Goal: Use online tool/utility: Use online tool/utility

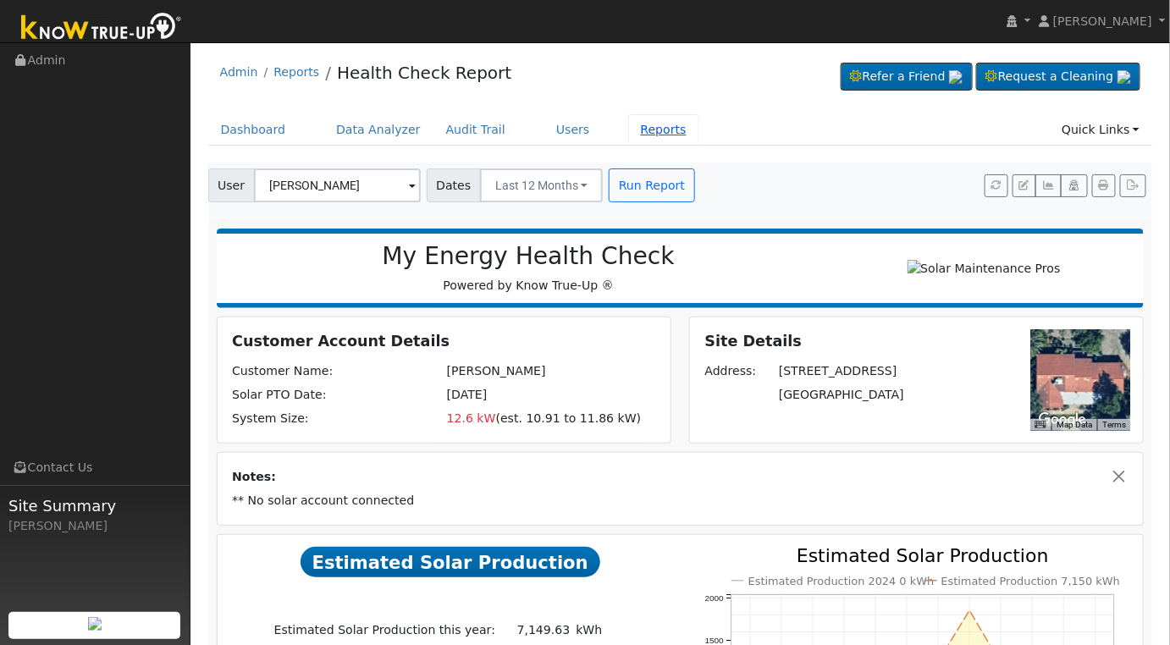
click at [630, 130] on link "Reports" at bounding box center [663, 129] width 71 height 31
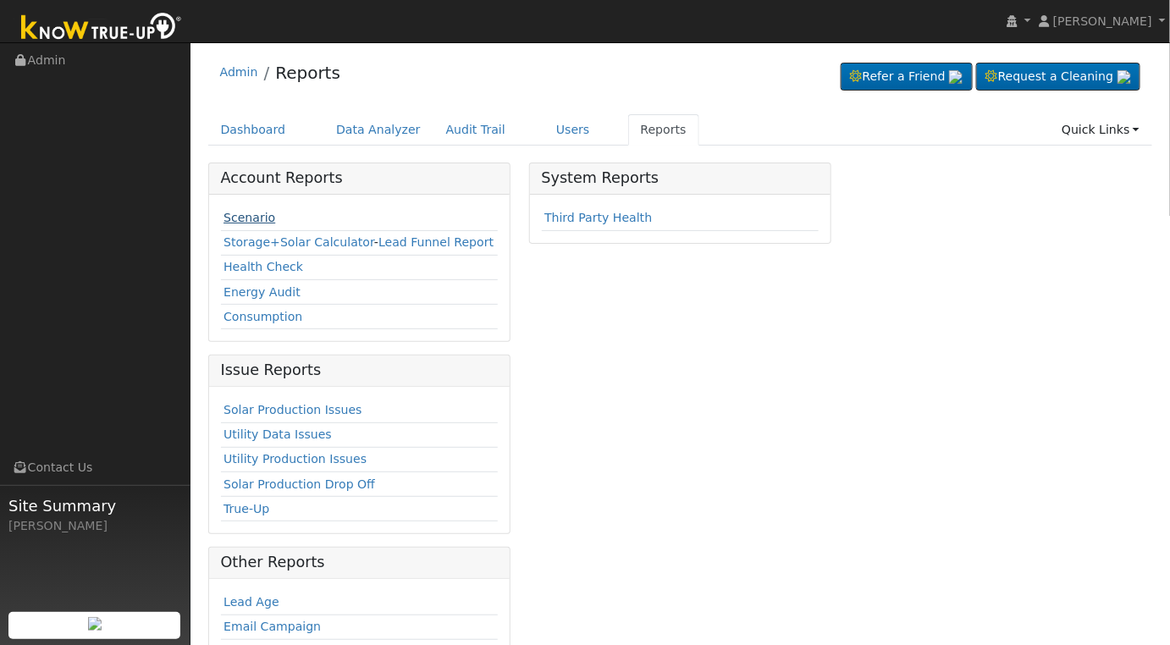
click at [257, 217] on link "Scenario" at bounding box center [250, 218] width 52 height 14
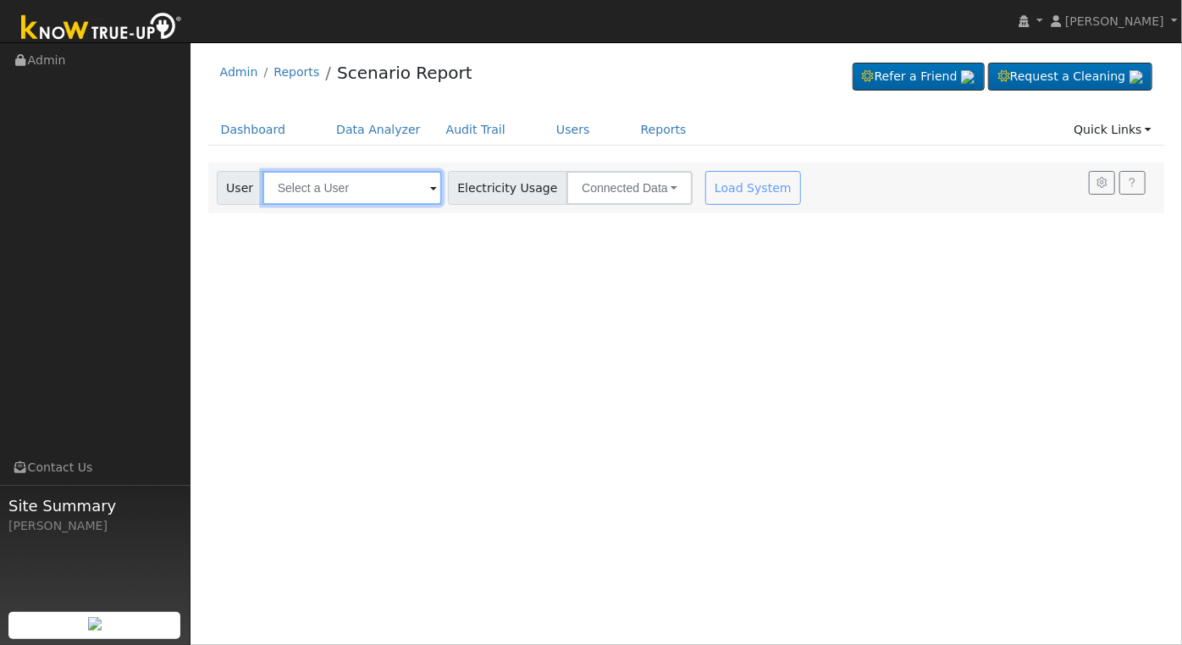
click at [333, 197] on input "text" at bounding box center [352, 188] width 180 height 34
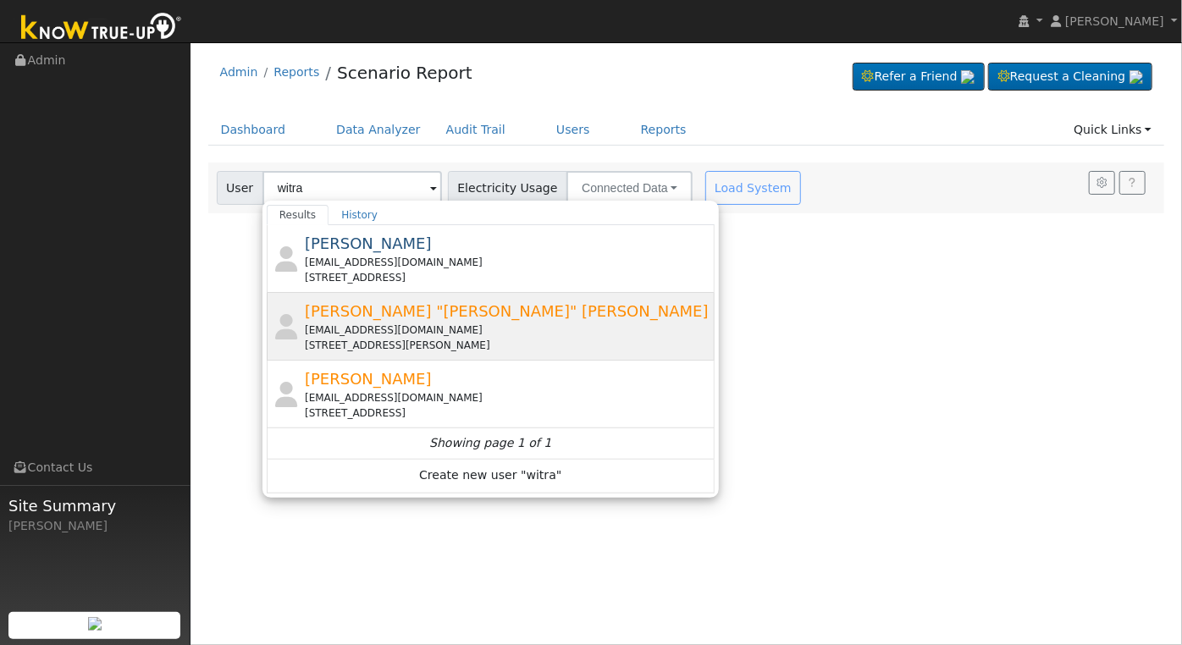
click at [461, 318] on div "Charlie "Jon" Witrado jonwitrado@me.com 2681 West Paul Avenue, Fresno, CA 93711" at bounding box center [508, 326] width 406 height 53
type input "[PERSON_NAME] "[PERSON_NAME]" [PERSON_NAME]"
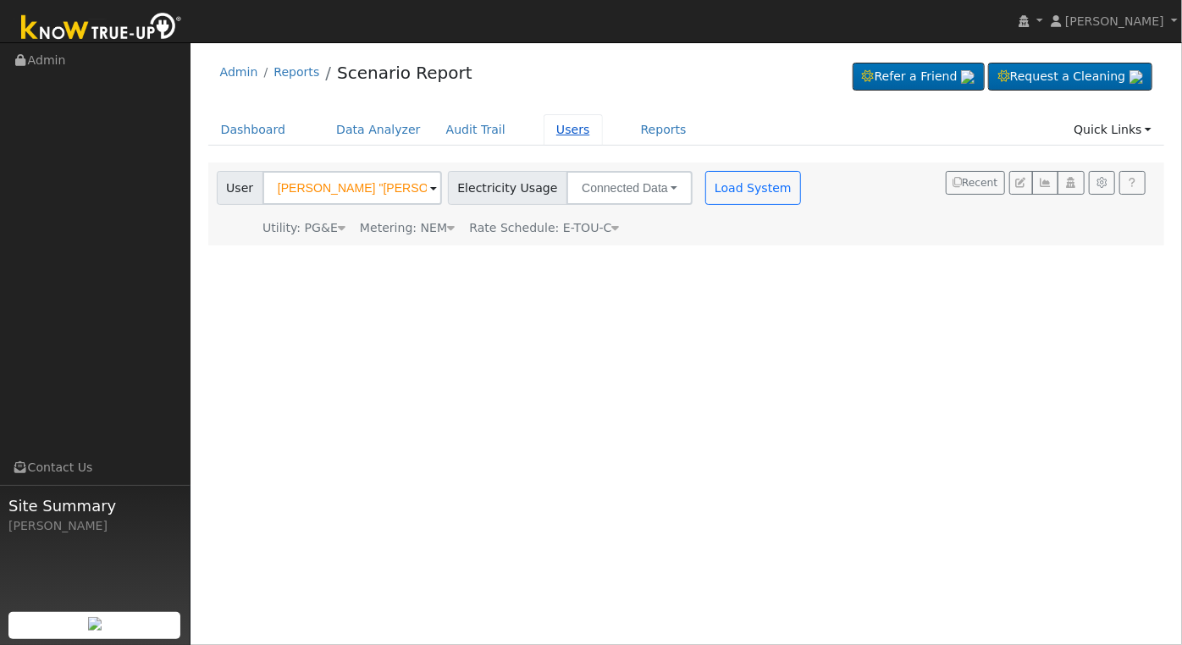
click at [550, 130] on link "Users" at bounding box center [573, 129] width 59 height 31
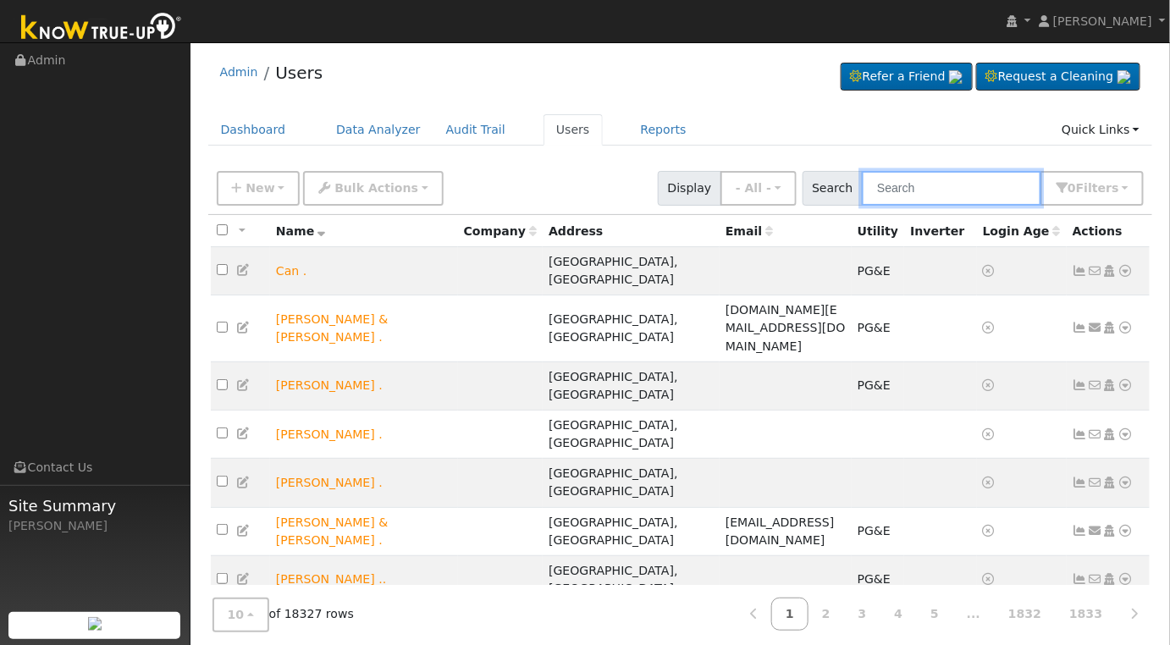
click at [937, 189] on input "text" at bounding box center [952, 188] width 180 height 35
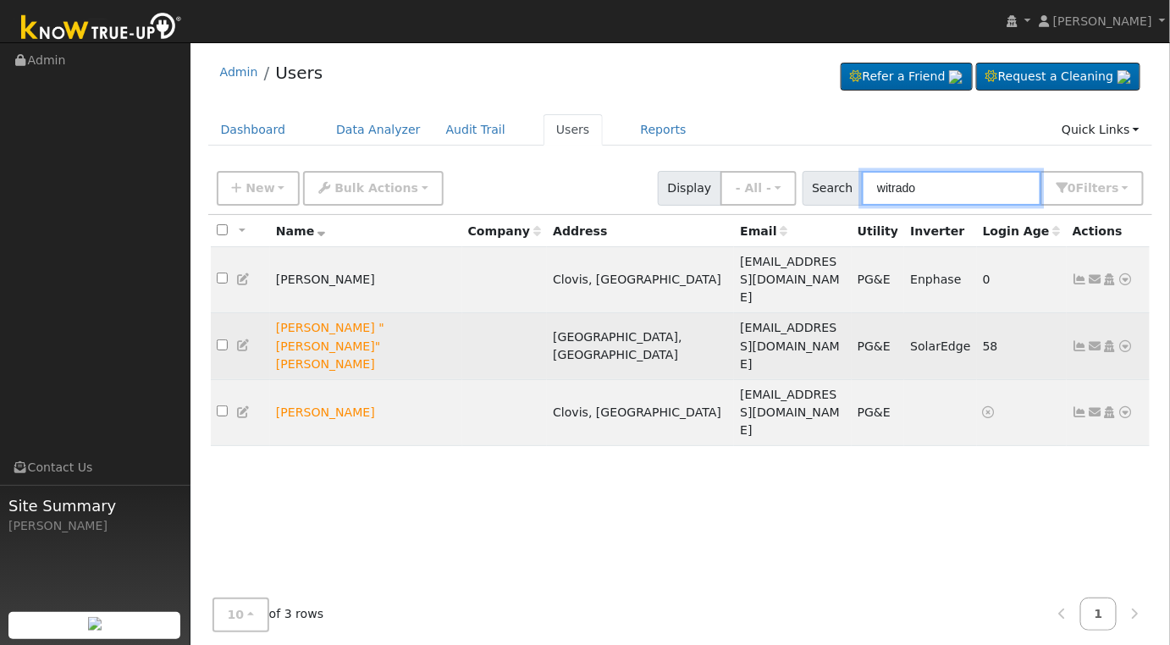
type input "witrado"
click at [1124, 340] on icon at bounding box center [1126, 346] width 15 height 12
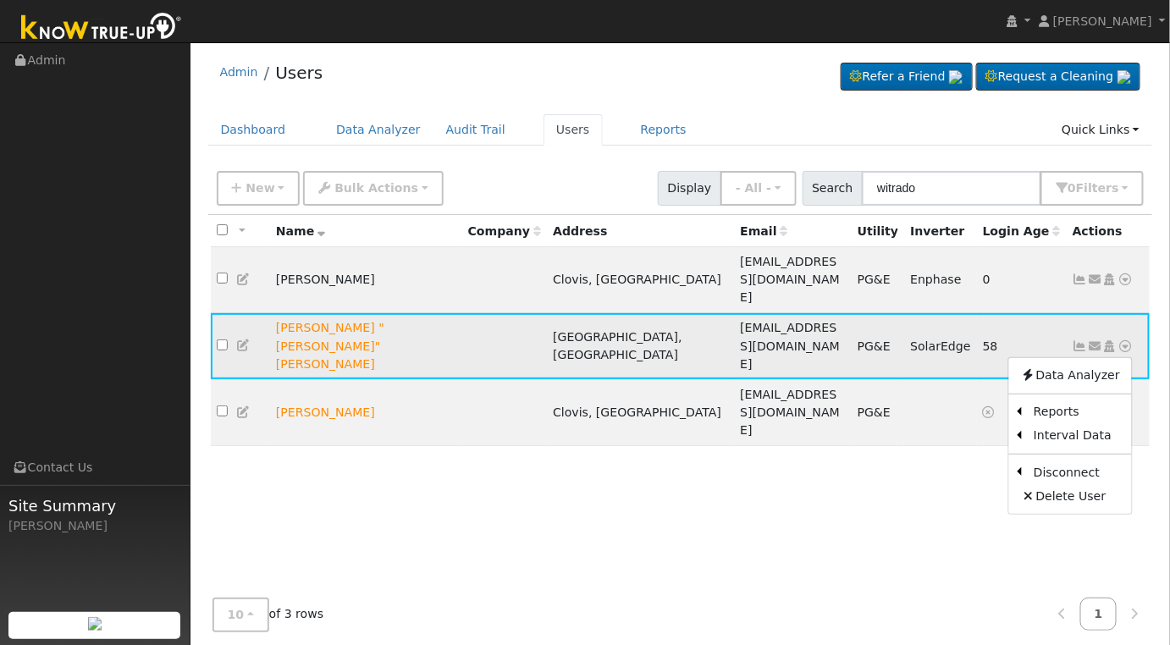
click at [237, 340] on icon at bounding box center [243, 346] width 15 height 12
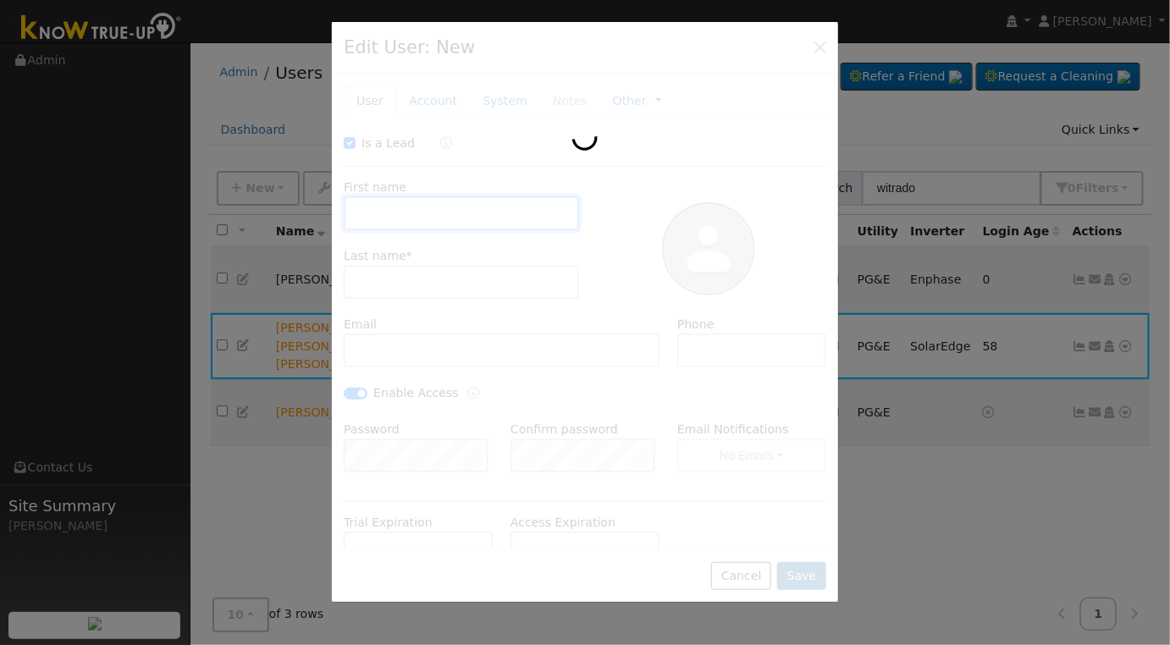
type input "05/08/2021"
checkbox input "true"
type input "Charlie "Jon""
type input "Witrado"
type input "jonwitrado@me.com"
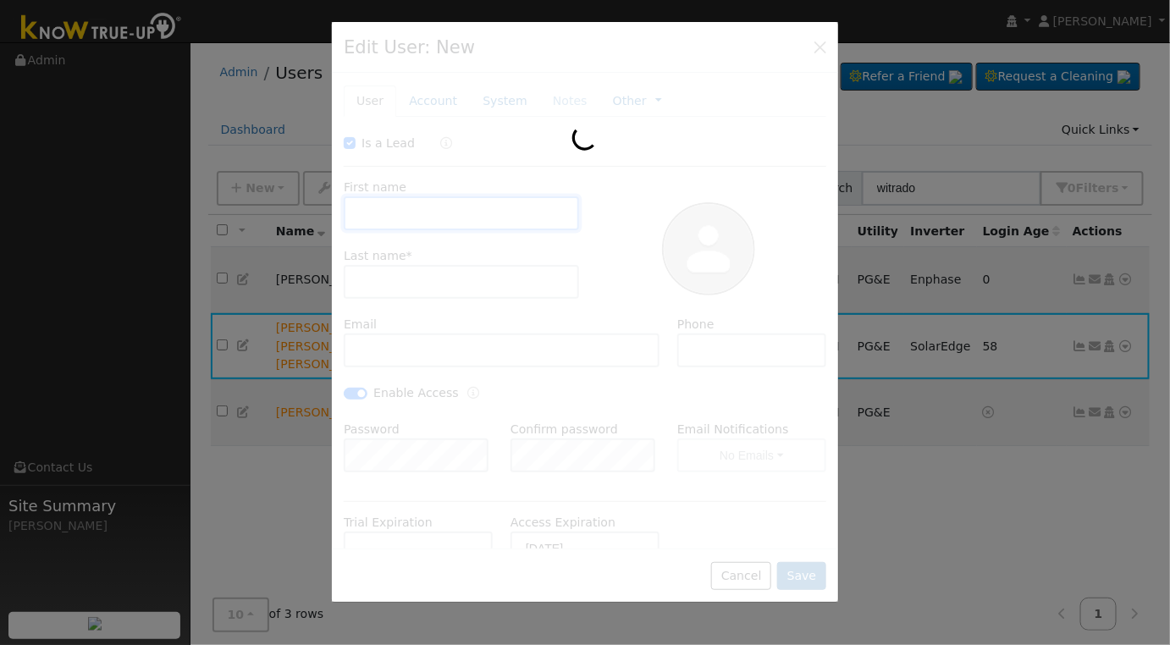
type input "7024086477"
checkbox input "true"
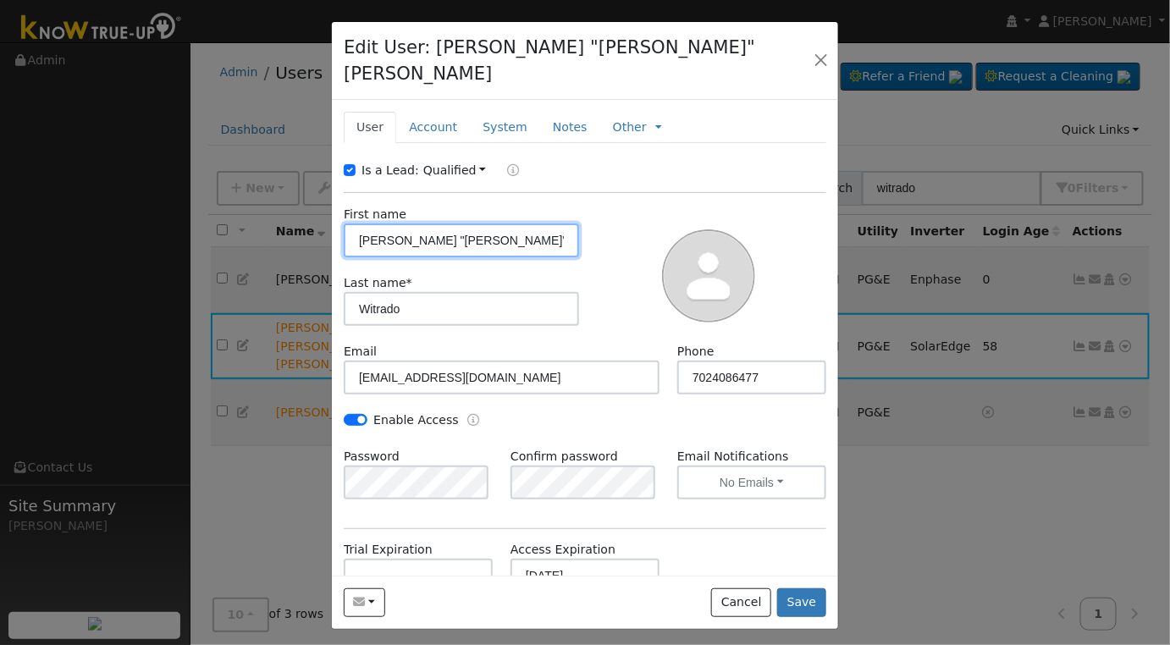
drag, startPoint x: 442, startPoint y: 210, endPoint x: 282, endPoint y: 213, distance: 160.1
click at [280, 216] on div "Edit User: Charlie "Jon" Witrado Default Account Default Account 2681 West Paul…" at bounding box center [585, 322] width 1170 height 645
type input "Jon"
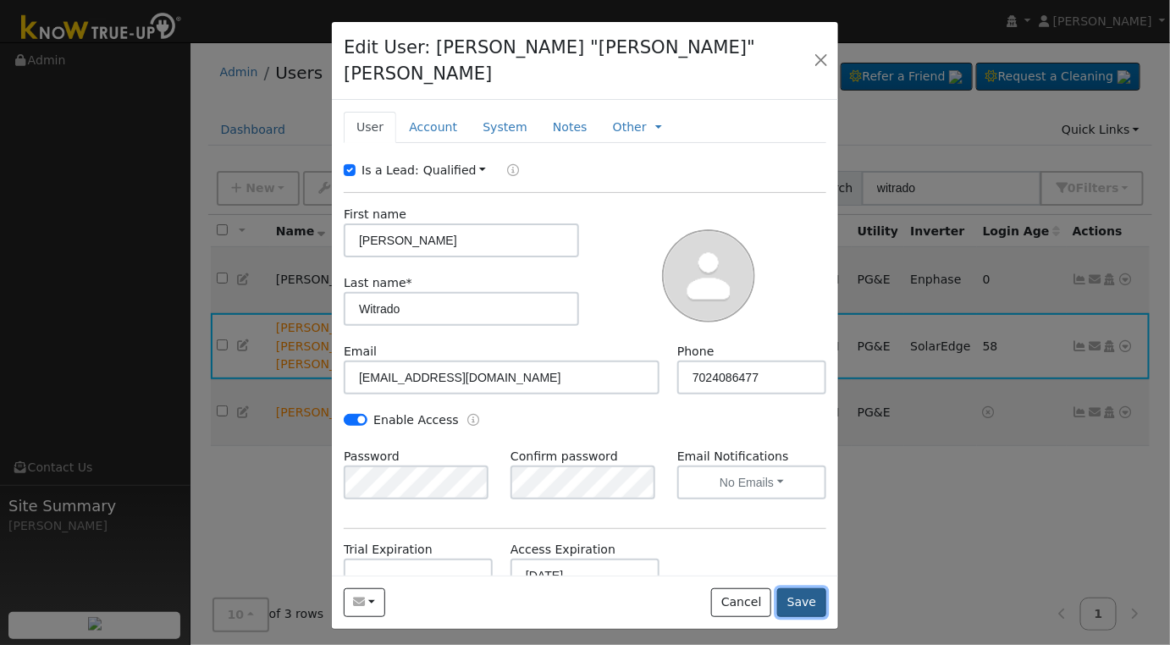
click at [798, 588] on button "Save" at bounding box center [801, 602] width 49 height 29
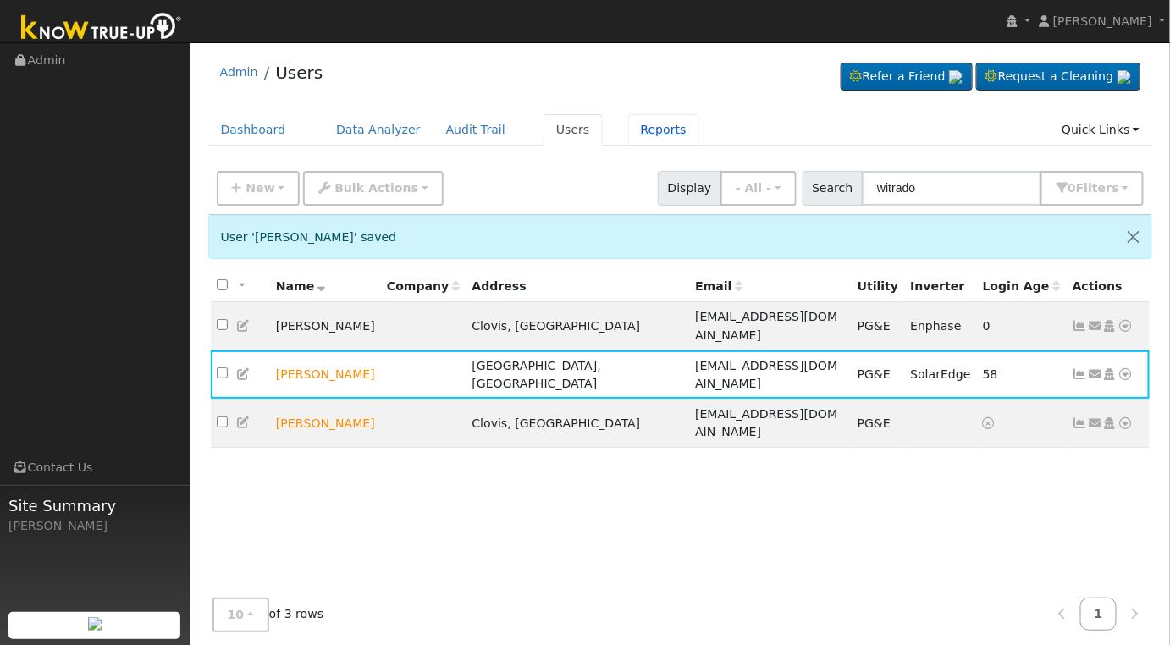
click at [628, 131] on link "Reports" at bounding box center [663, 129] width 71 height 31
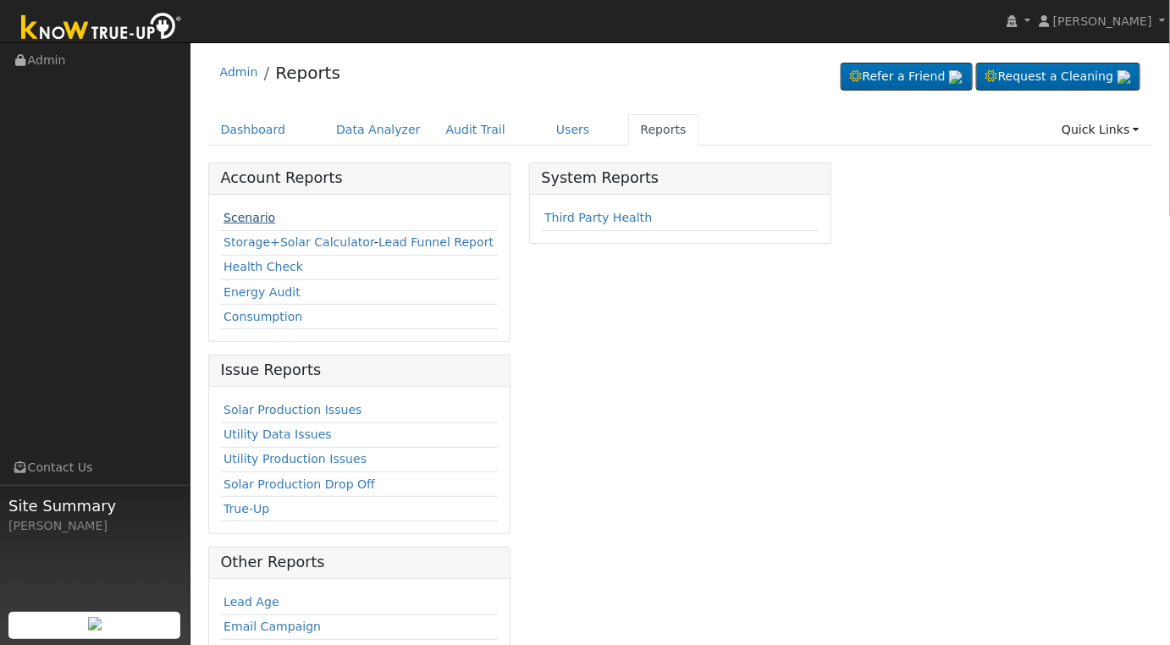
click at [260, 219] on link "Scenario" at bounding box center [250, 218] width 52 height 14
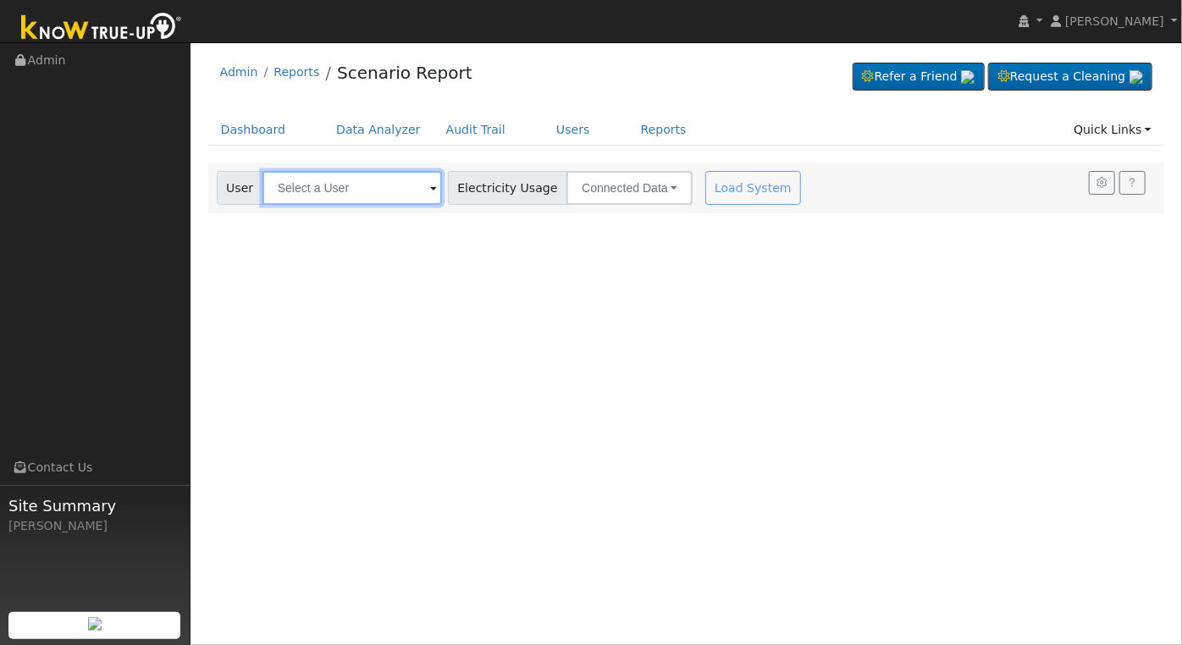
click at [350, 198] on input "text" at bounding box center [352, 188] width 180 height 34
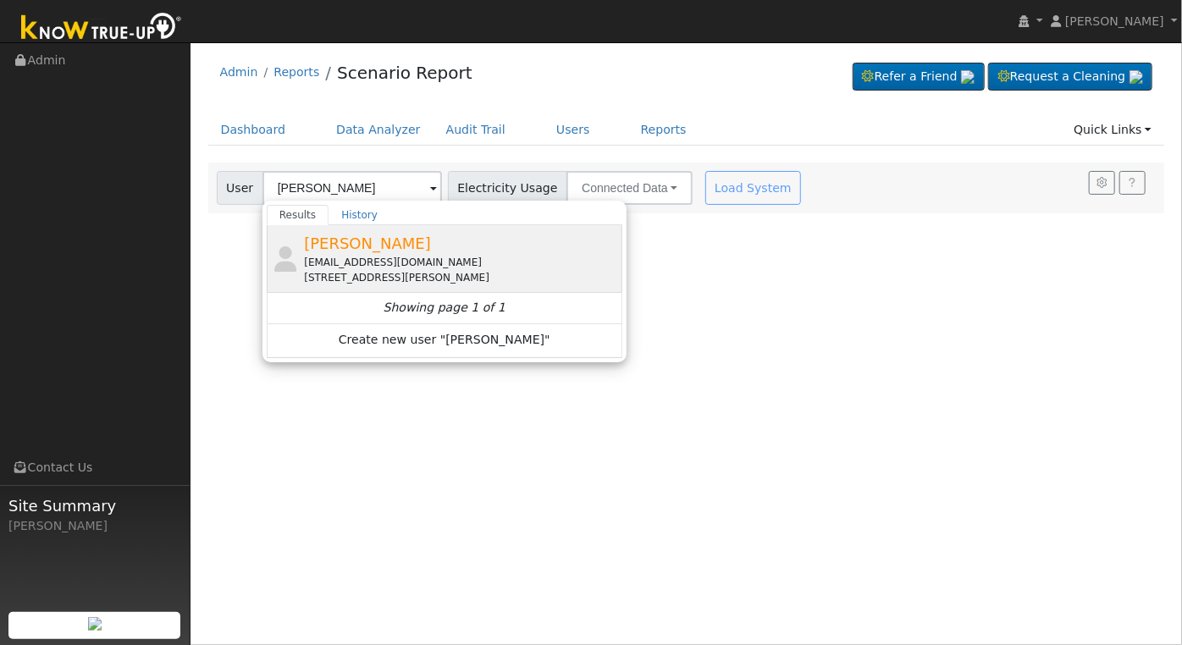
click at [373, 259] on div "[EMAIL_ADDRESS][DOMAIN_NAME]" at bounding box center [461, 262] width 314 height 15
type input "[PERSON_NAME]"
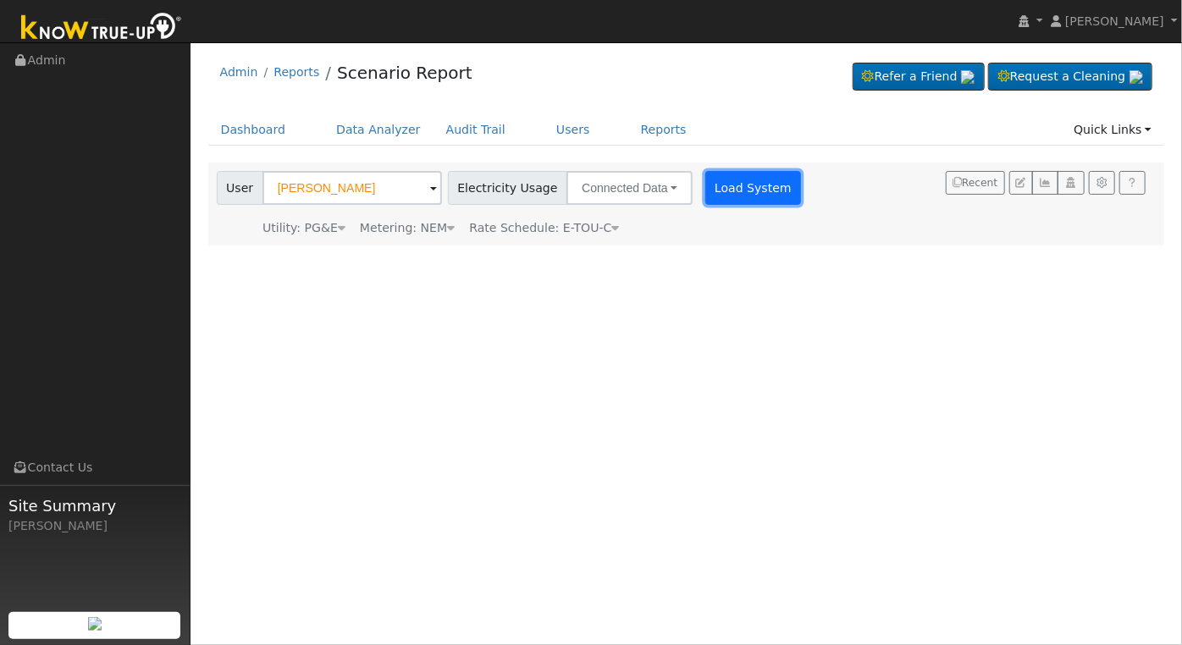
click at [708, 182] on button "Load System" at bounding box center [753, 188] width 97 height 34
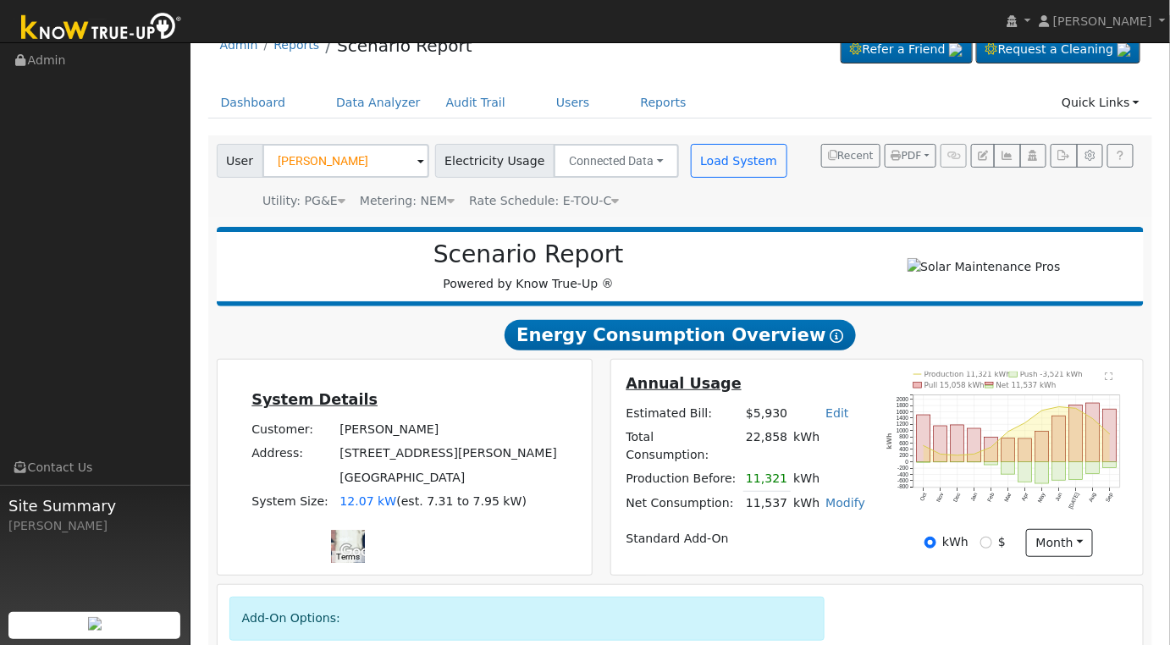
scroll to position [204, 0]
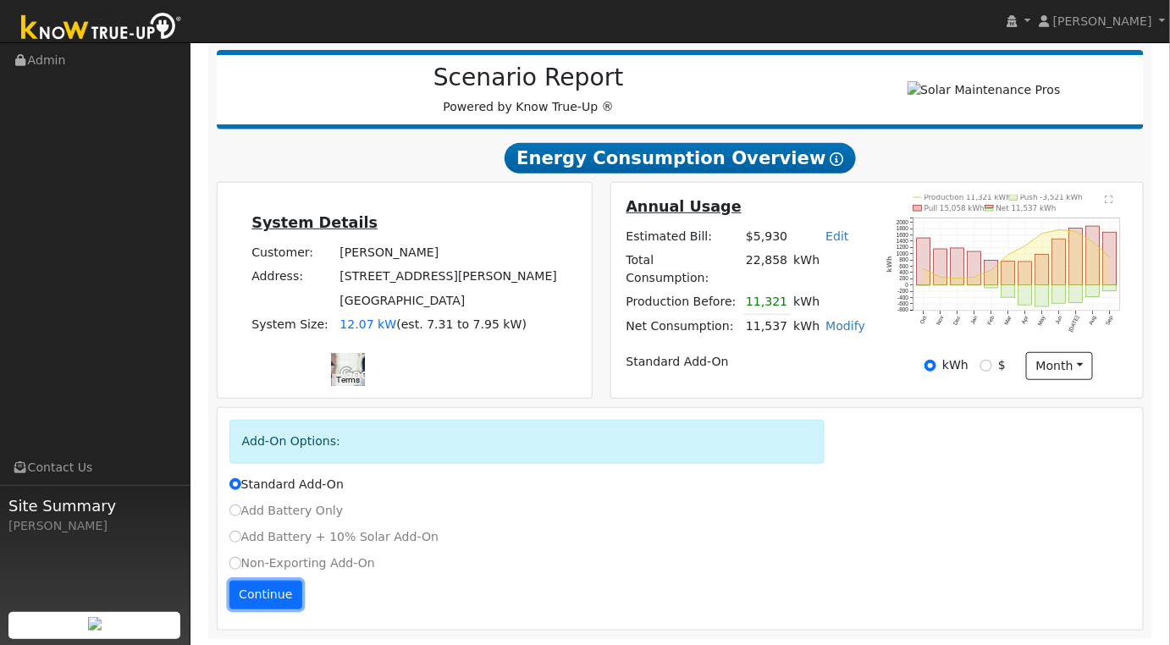
click at [257, 591] on button "Continue" at bounding box center [265, 595] width 73 height 29
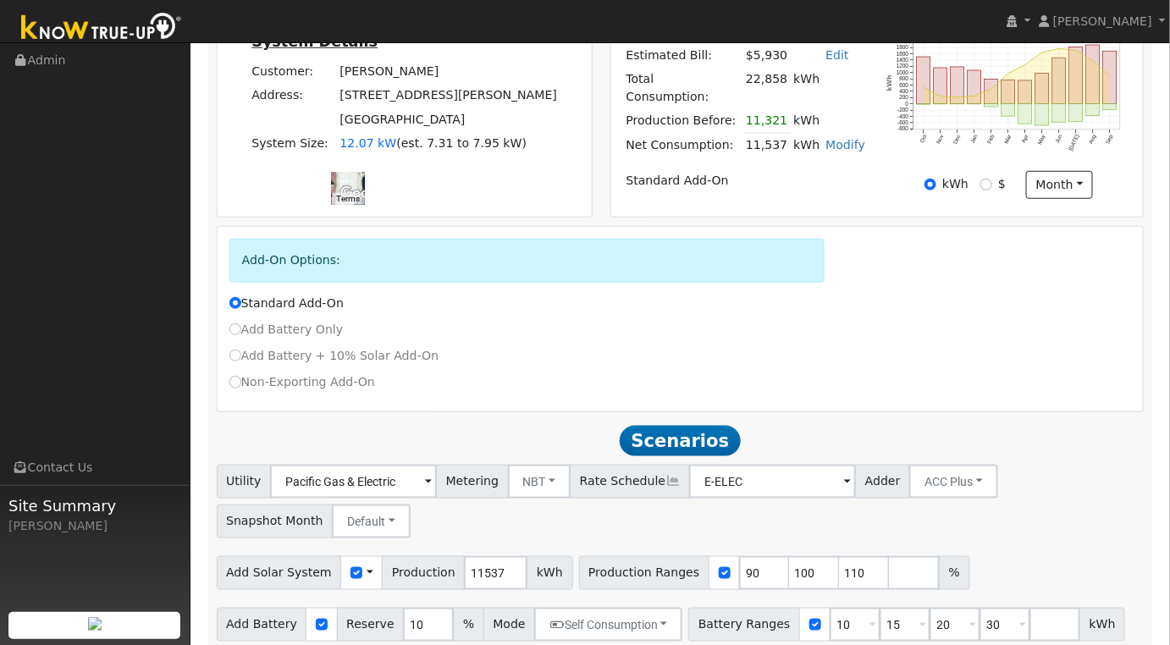
scroll to position [438, 0]
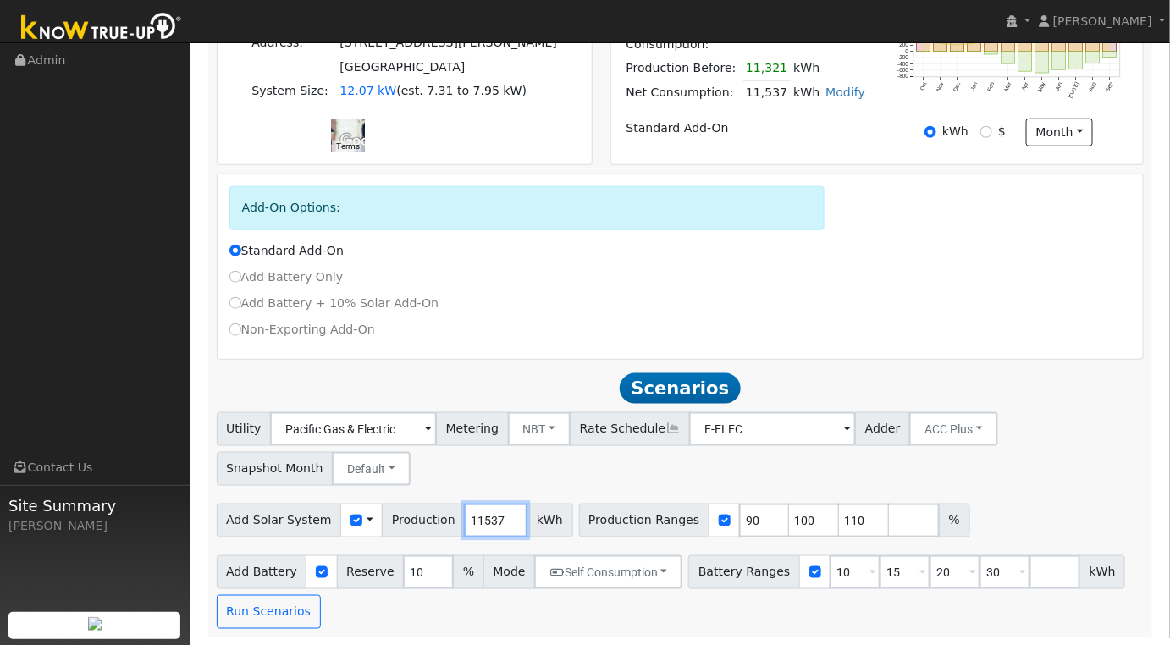
click at [473, 521] on input "11537" at bounding box center [496, 521] width 64 height 34
type input "12466"
click at [739, 522] on input "90" at bounding box center [764, 521] width 51 height 34
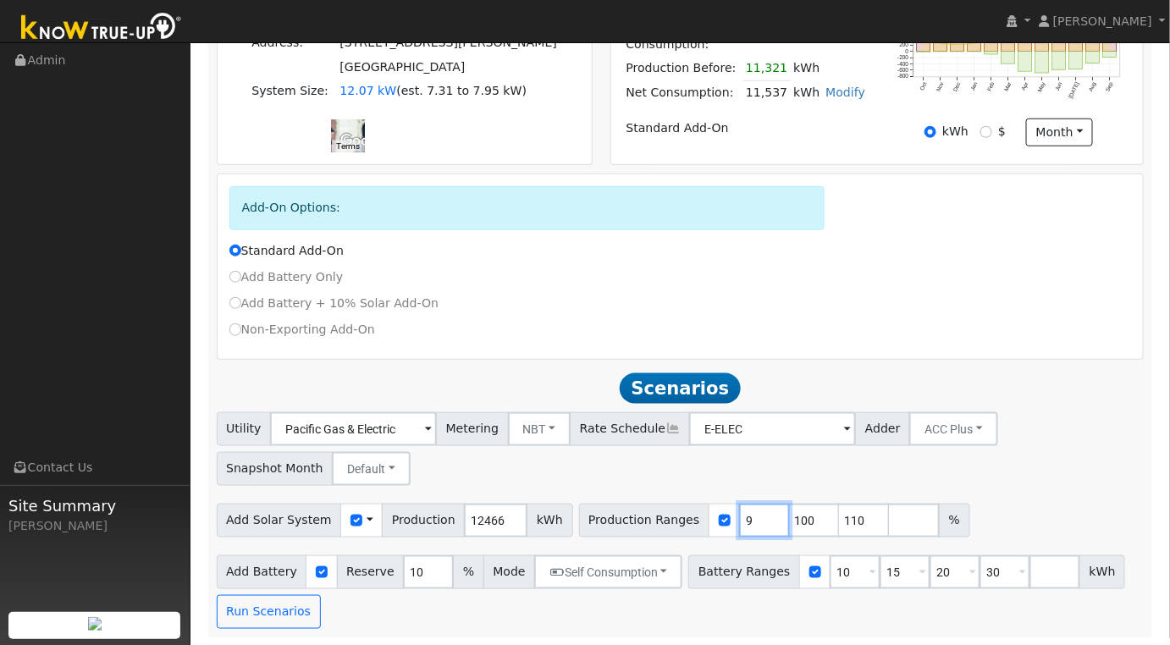
type input "100"
type input "110"
type input "100"
click at [998, 511] on div "Add Solar System Use CSV Data Production 12466 kWh Production Ranges 100 %" at bounding box center [680, 518] width 934 height 40
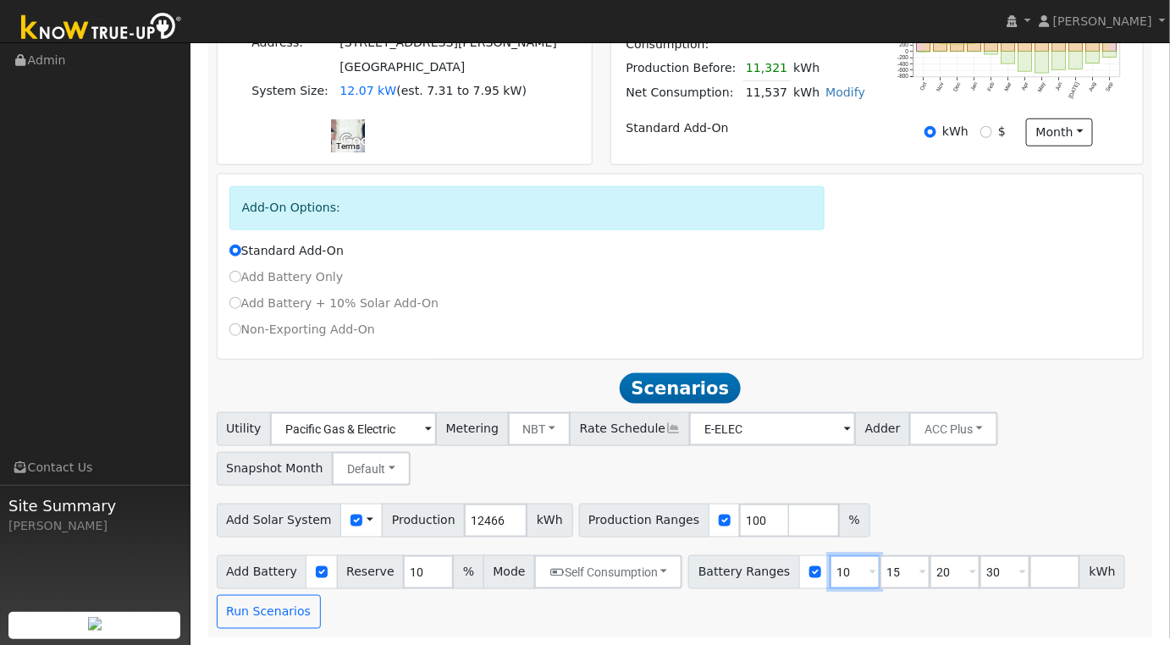
click at [830, 571] on input "10" at bounding box center [855, 572] width 51 height 34
type input "15"
type input "20"
type input "30"
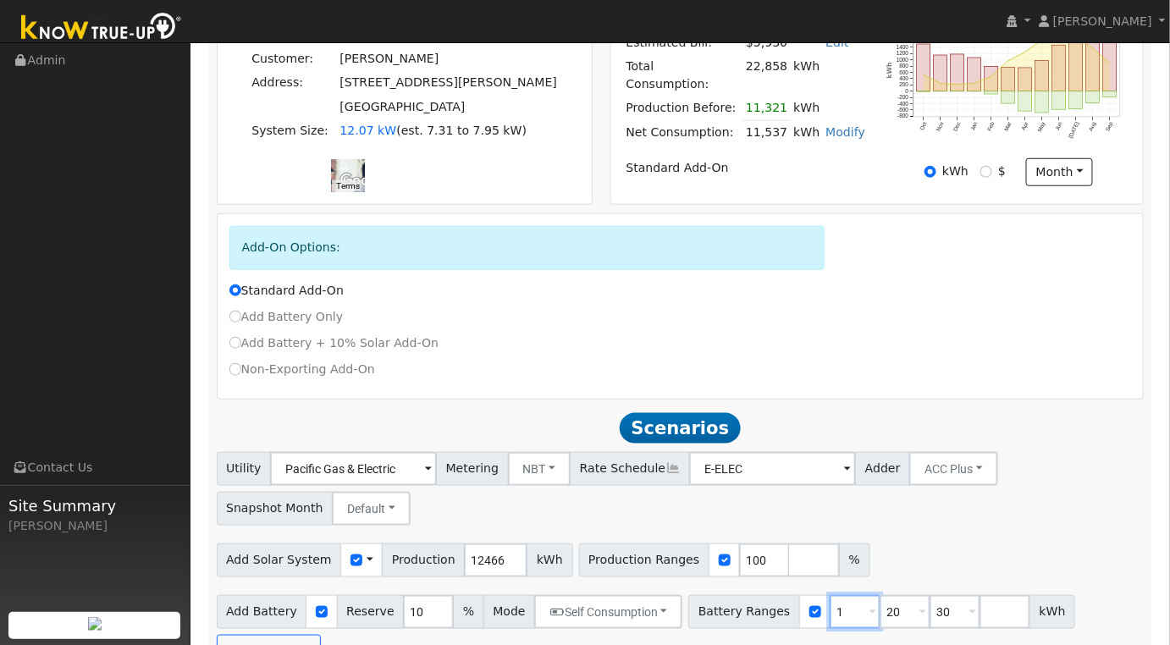
type input "20"
type input "30"
type input "3"
type input "13.5"
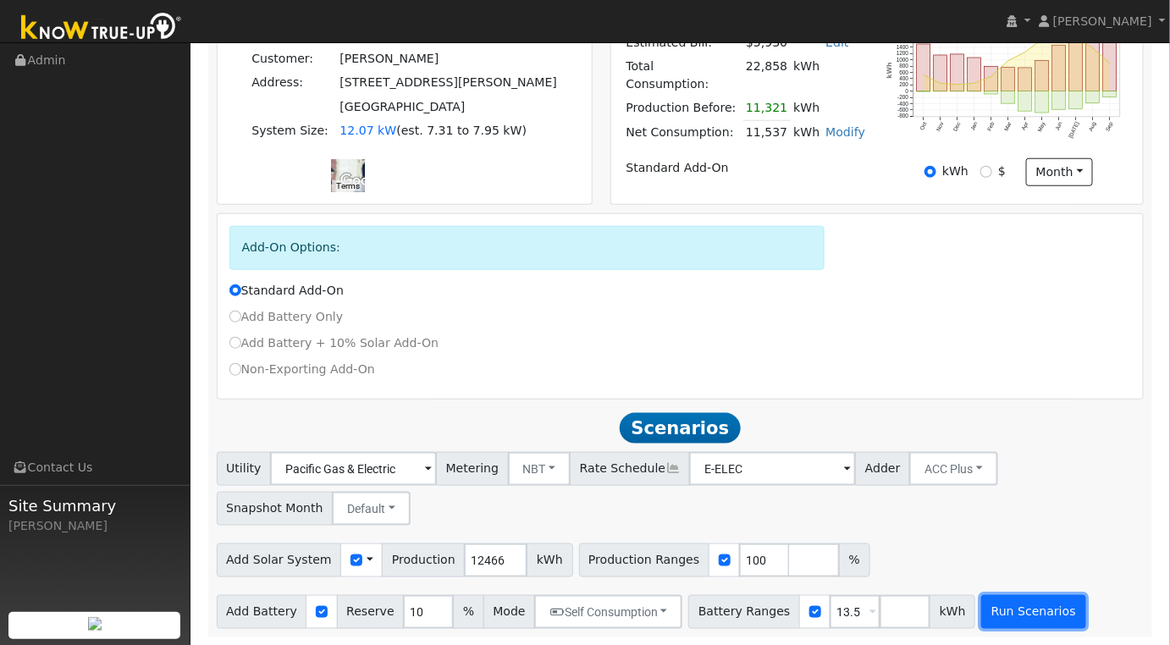
click at [999, 611] on button "Run Scenarios" at bounding box center [1033, 612] width 104 height 34
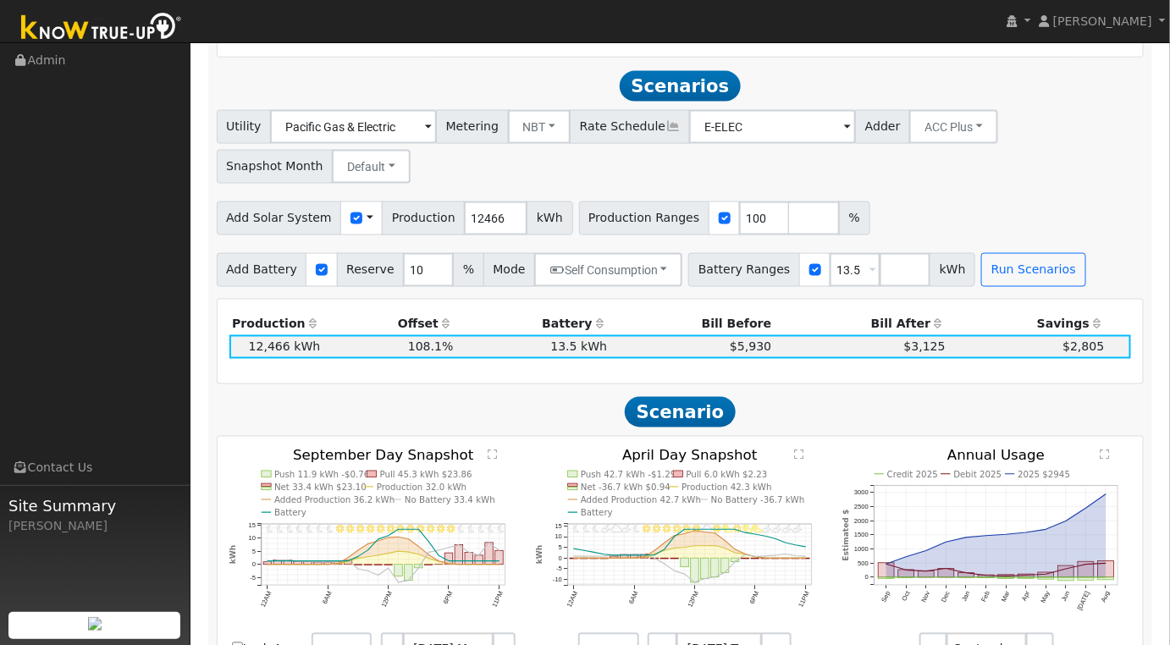
scroll to position [759, 0]
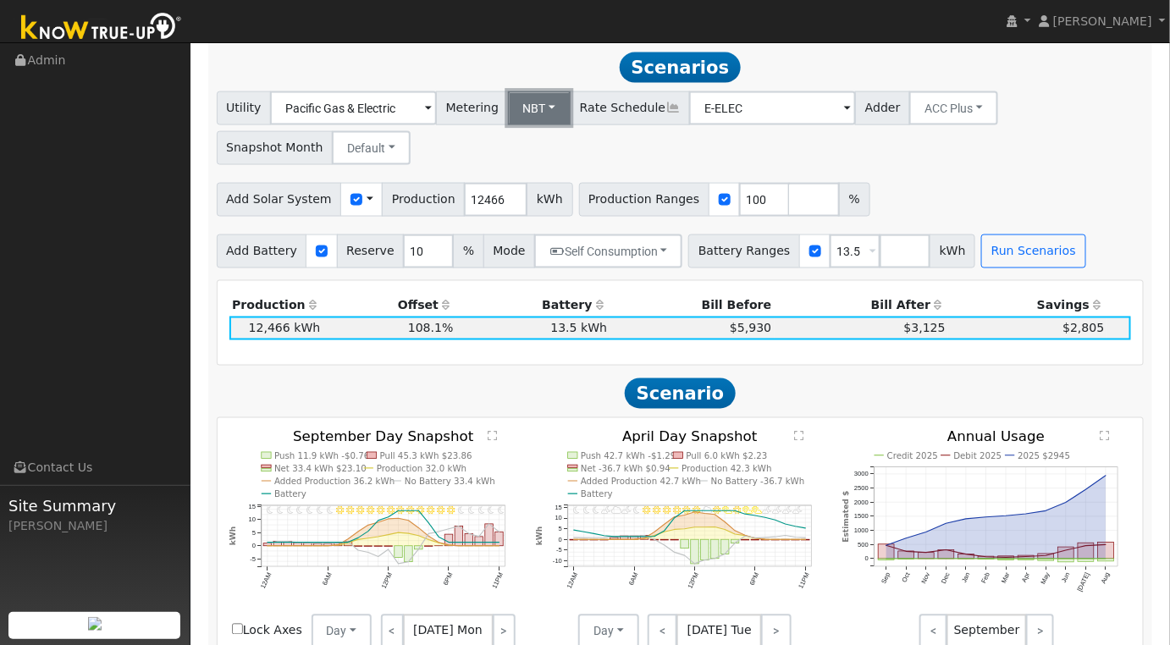
click at [555, 103] on button "NBT" at bounding box center [540, 108] width 64 height 34
click at [533, 141] on link "NEM" at bounding box center [554, 146] width 118 height 24
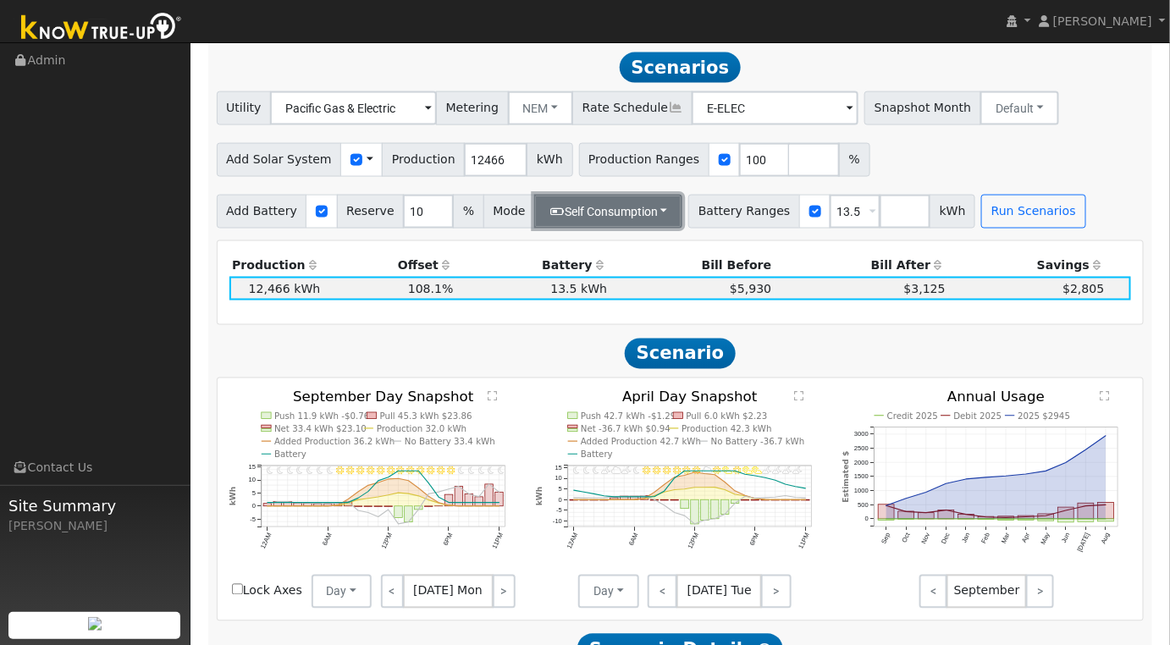
click at [645, 210] on button "Self Consumption" at bounding box center [608, 212] width 148 height 34
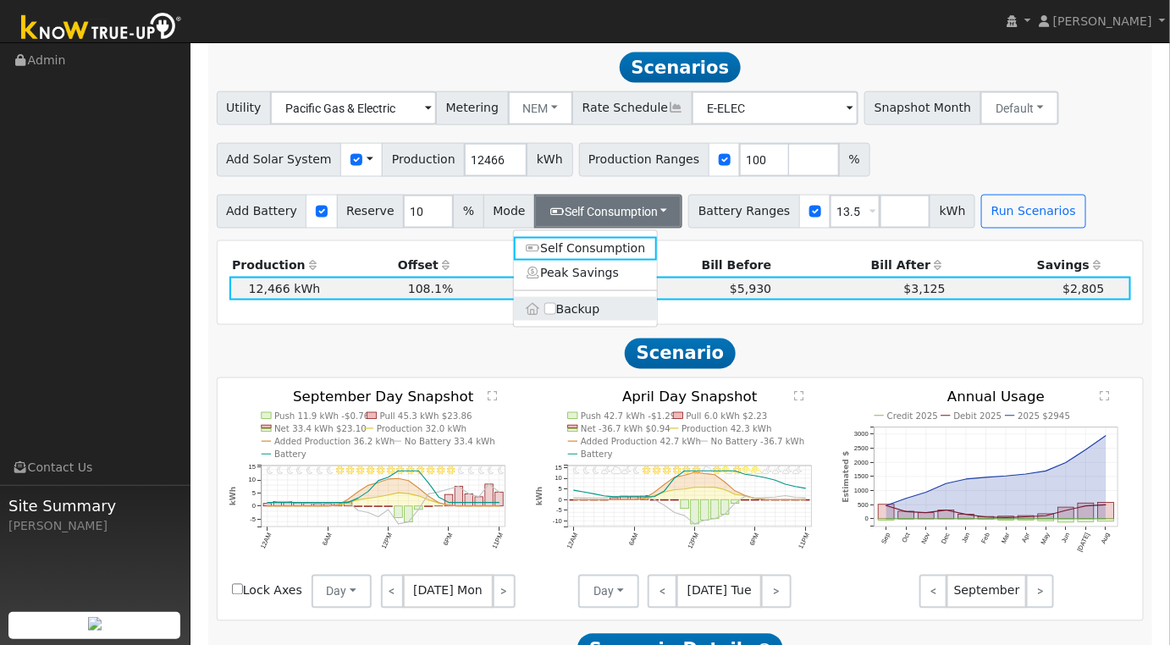
click at [558, 309] on label "Backup" at bounding box center [586, 309] width 144 height 24
click at [556, 309] on input "Backup" at bounding box center [550, 309] width 12 height 12
type input "20"
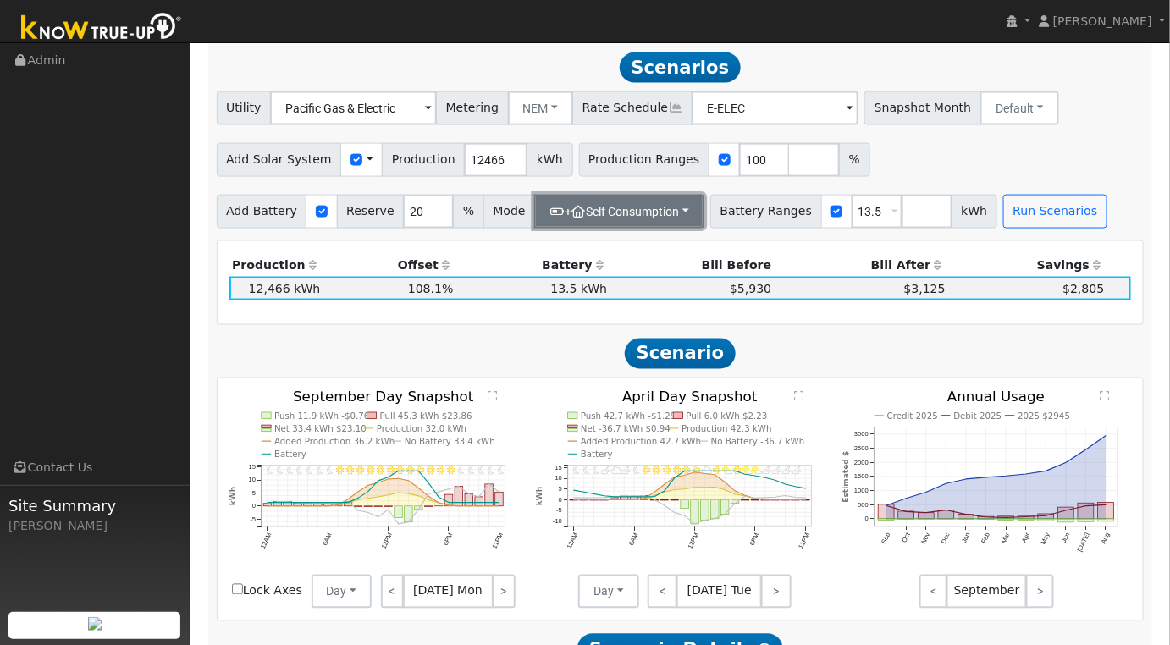
click at [643, 213] on button "+ Self Consumption" at bounding box center [619, 212] width 170 height 34
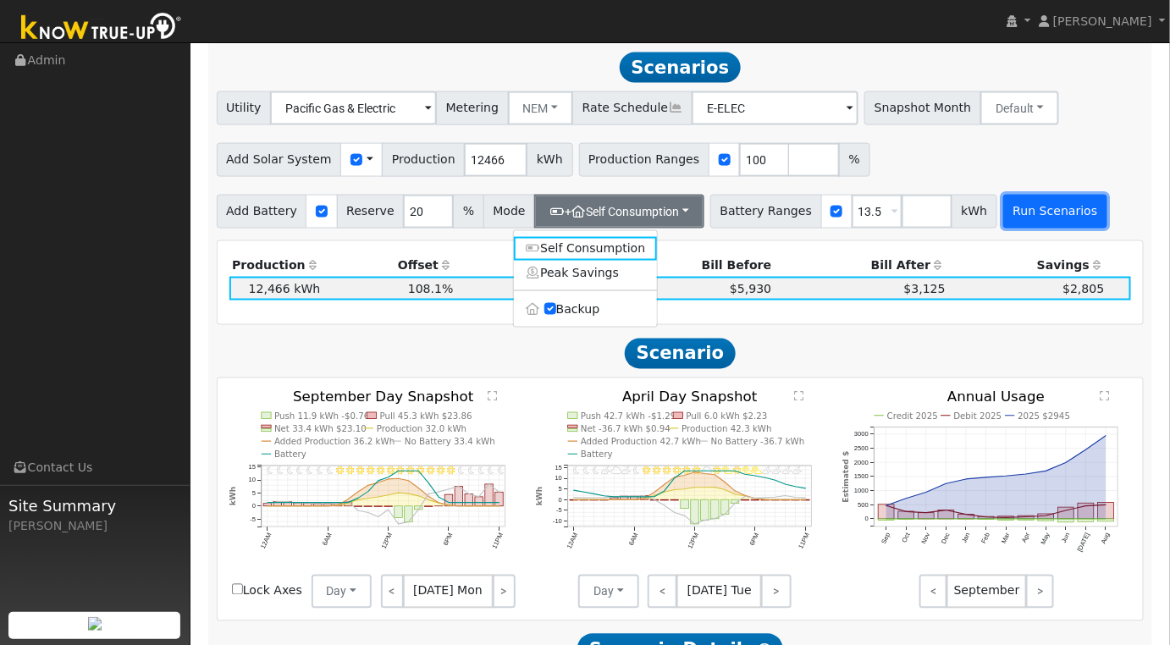
click at [1003, 227] on button "Run Scenarios" at bounding box center [1055, 212] width 104 height 34
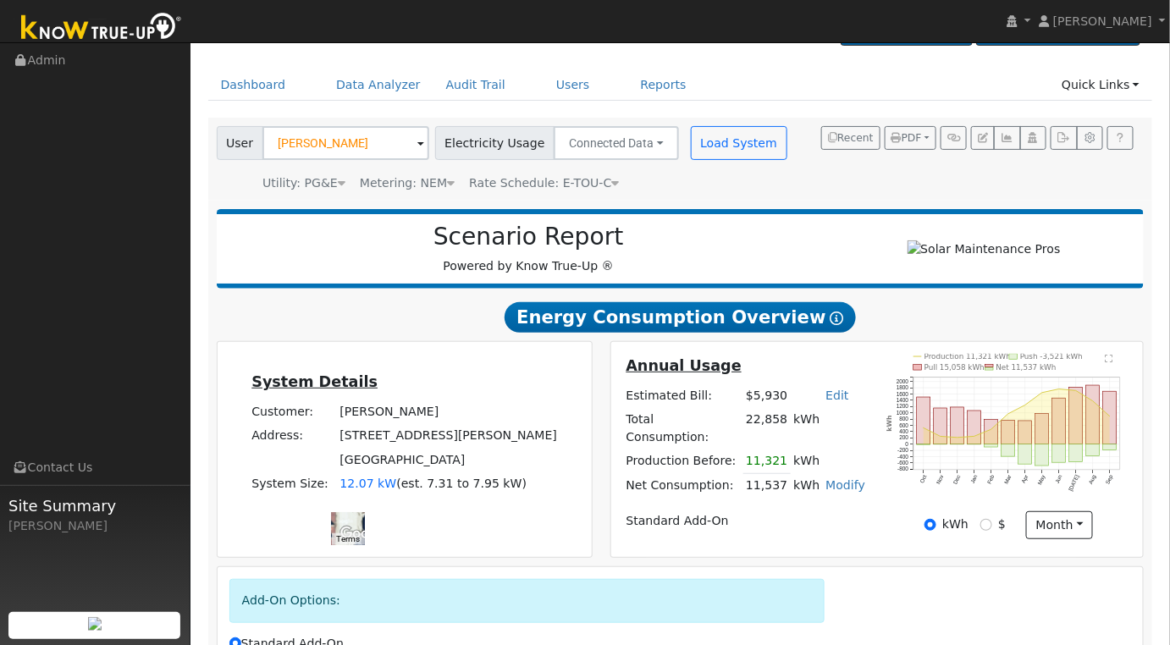
scroll to position [0, 0]
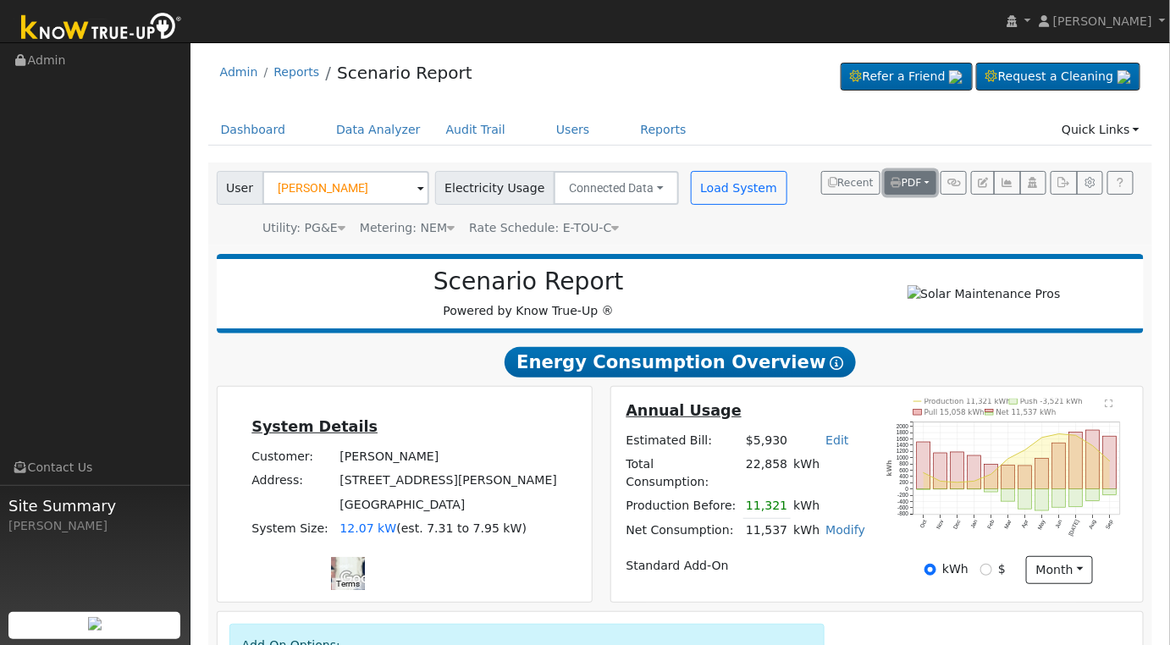
click at [919, 180] on span "PDF" at bounding box center [907, 183] width 30 height 12
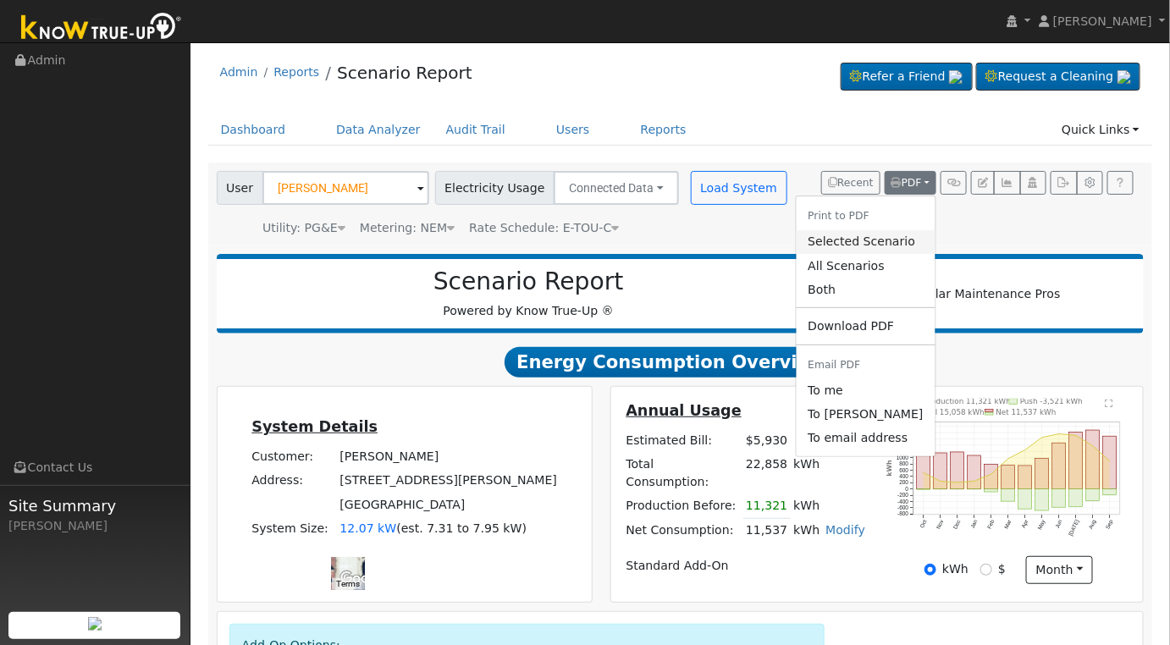
click at [860, 242] on link "Selected Scenario" at bounding box center [865, 242] width 139 height 24
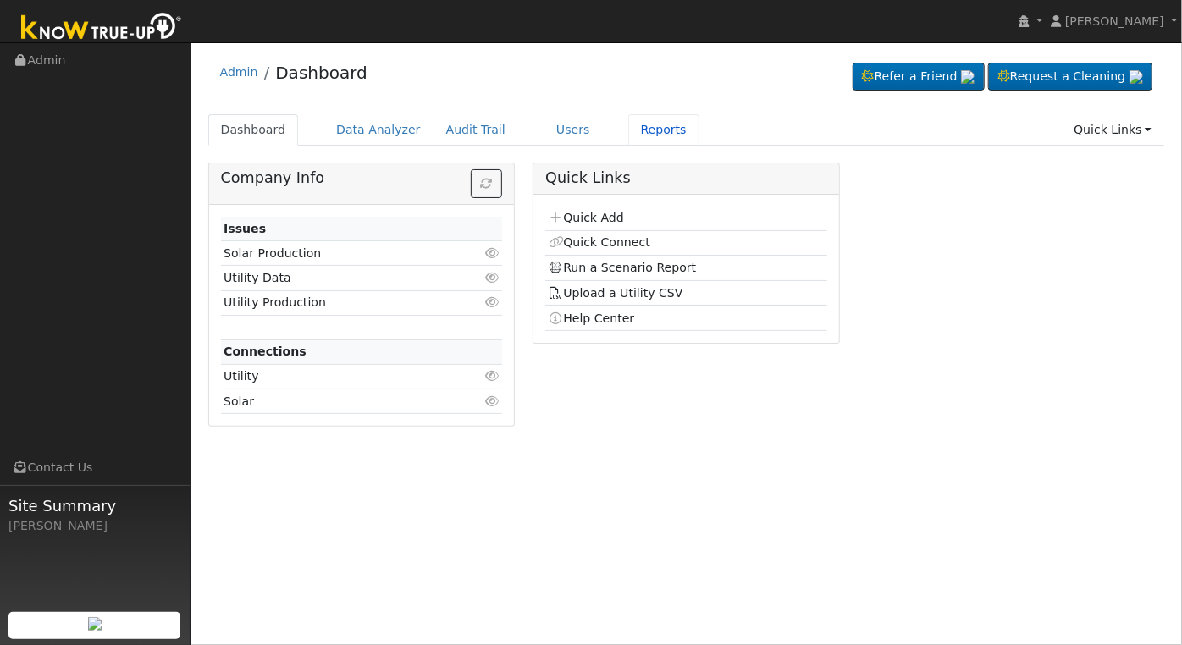
click at [636, 124] on link "Reports" at bounding box center [663, 129] width 71 height 31
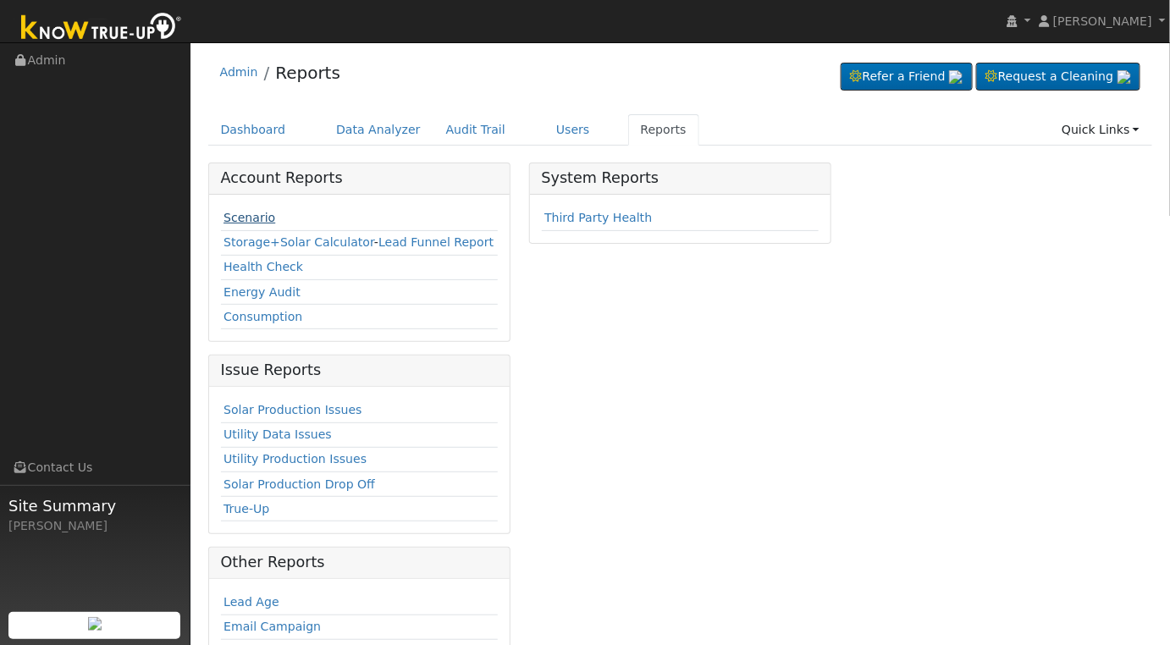
click at [252, 217] on link "Scenario" at bounding box center [250, 218] width 52 height 14
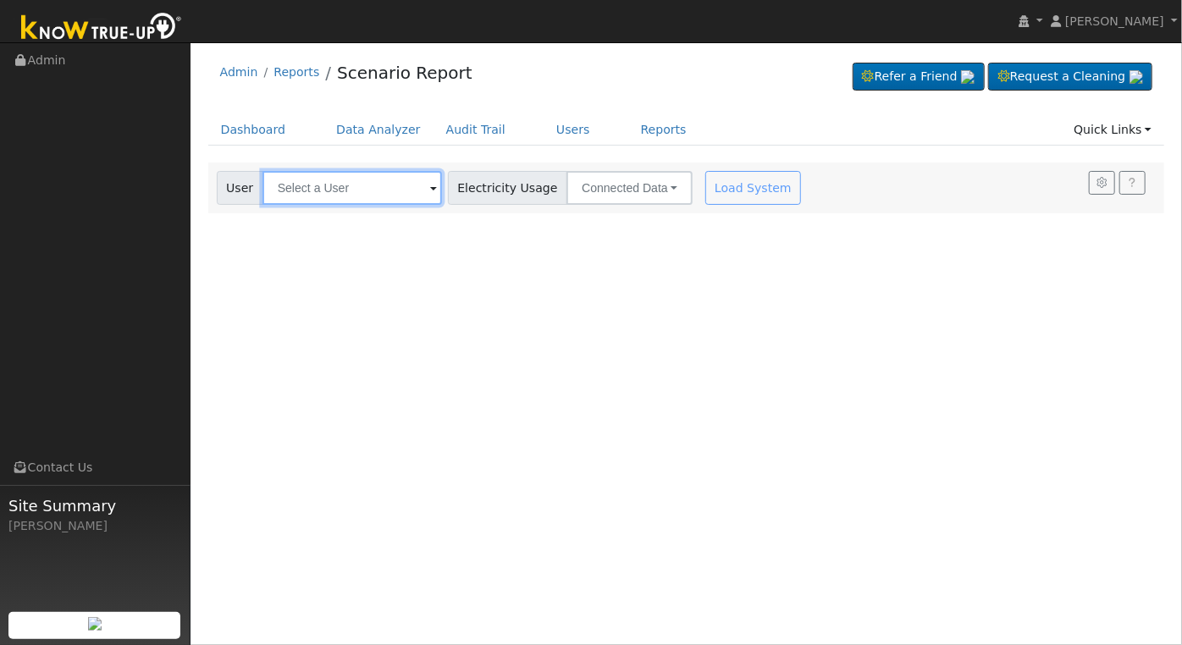
click at [359, 193] on input "text" at bounding box center [352, 188] width 180 height 34
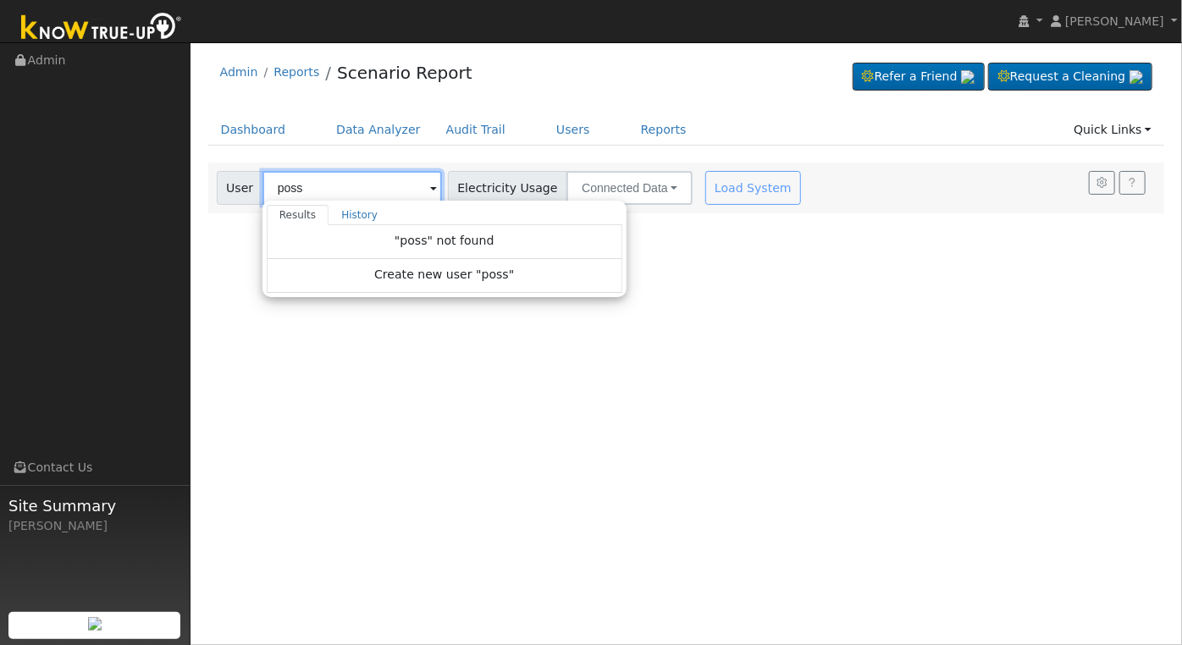
type input "poss"
click at [731, 309] on div "User Profile First name Last name Email Email Notifications No Emails No Emails…" at bounding box center [687, 343] width 992 height 603
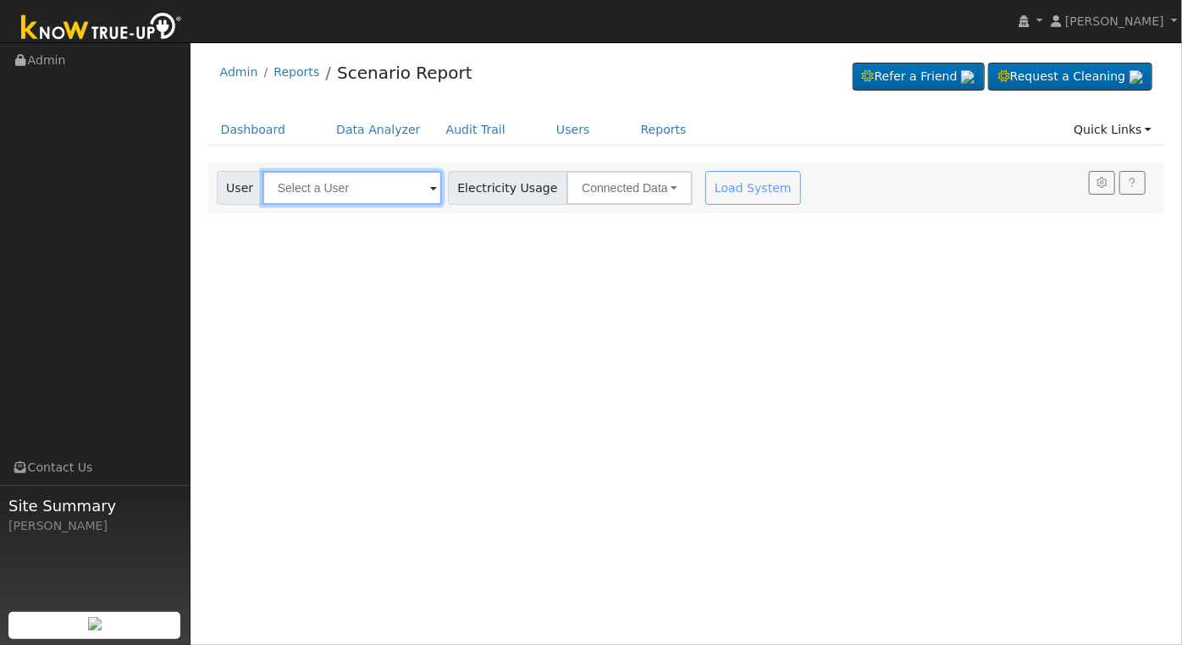
click at [329, 191] on input "text" at bounding box center [352, 188] width 180 height 34
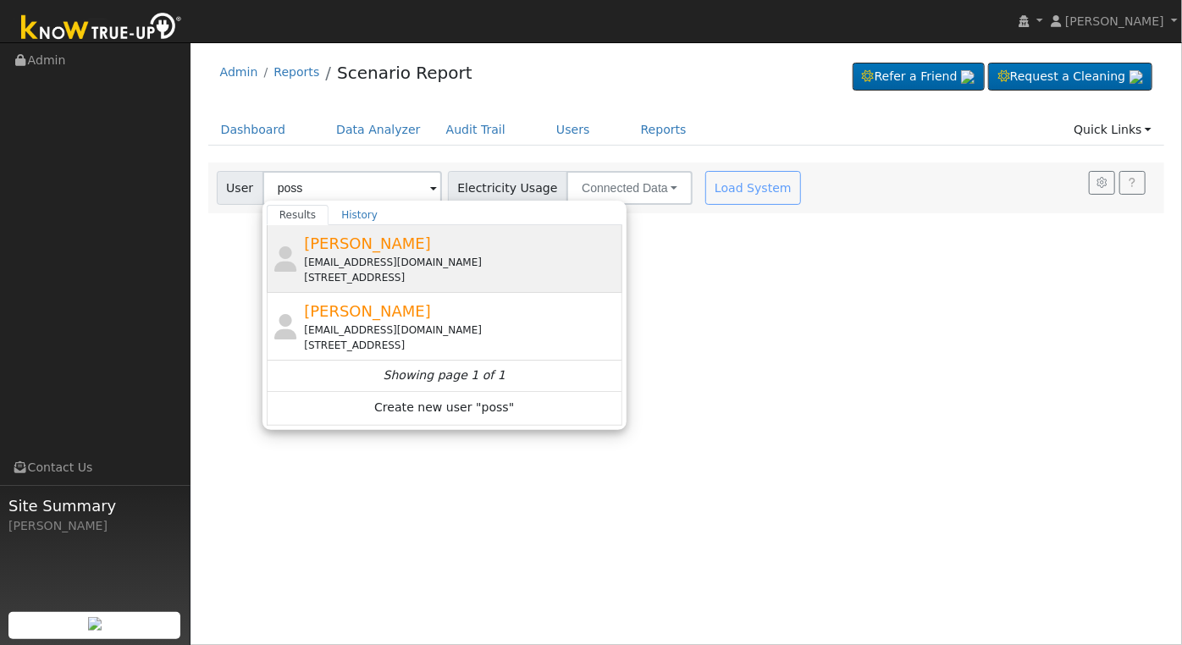
click at [370, 257] on div "[EMAIL_ADDRESS][DOMAIN_NAME]" at bounding box center [461, 262] width 314 height 15
type input "[PERSON_NAME]"
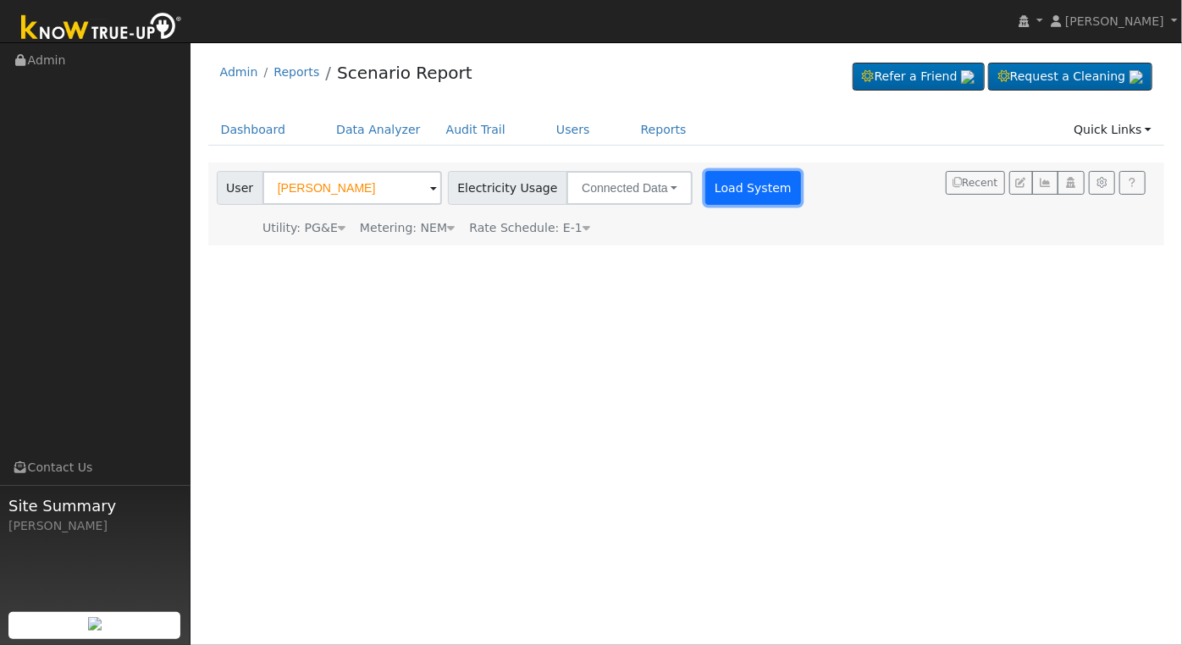
click at [705, 182] on button "Load System" at bounding box center [753, 188] width 97 height 34
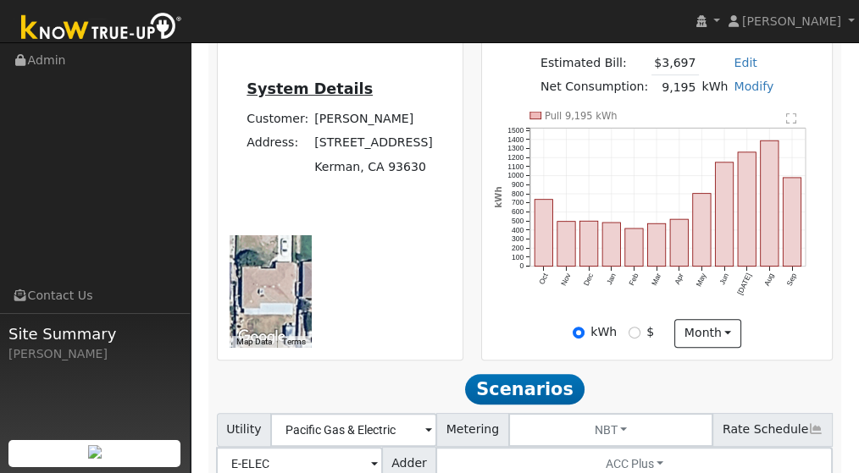
scroll to position [281, 0]
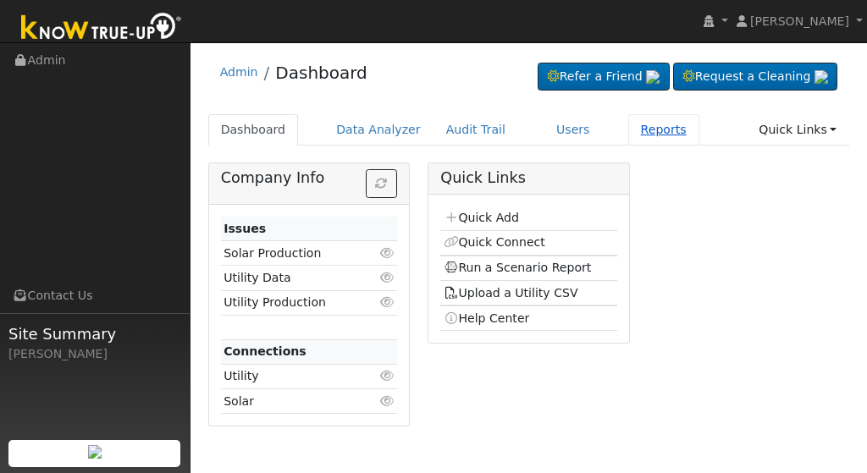
click at [628, 131] on link "Reports" at bounding box center [663, 129] width 71 height 31
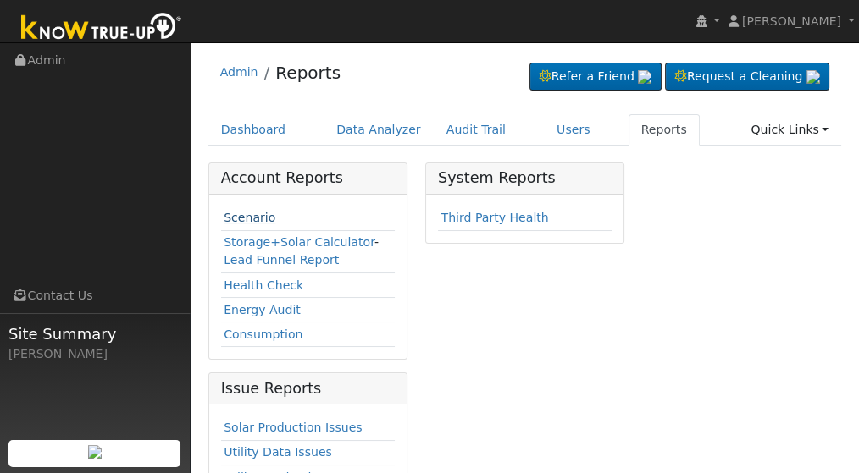
click at [252, 213] on link "Scenario" at bounding box center [250, 218] width 52 height 14
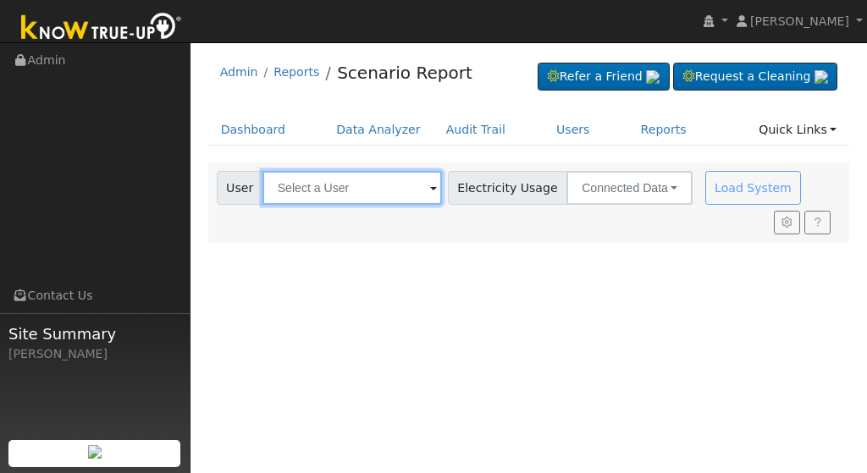
click at [374, 202] on input "text" at bounding box center [352, 188] width 180 height 34
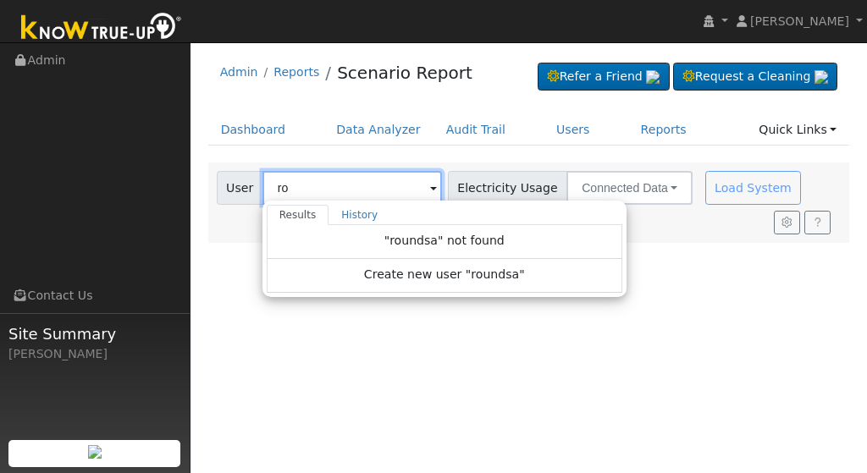
type input "r"
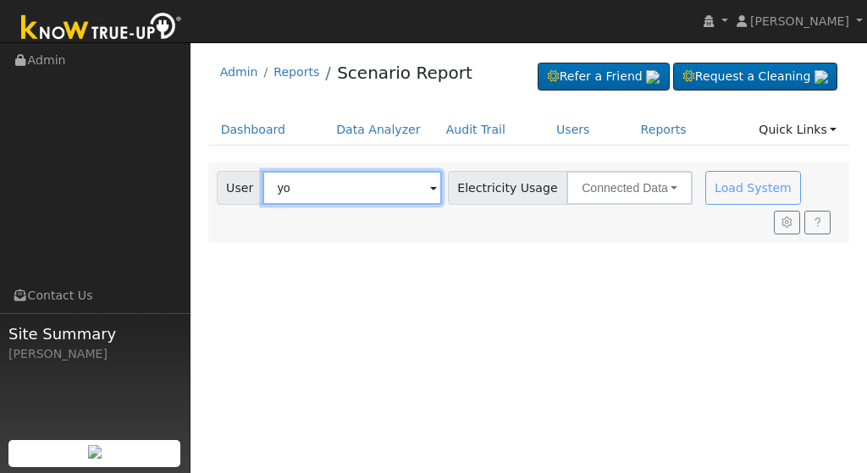
type input "y"
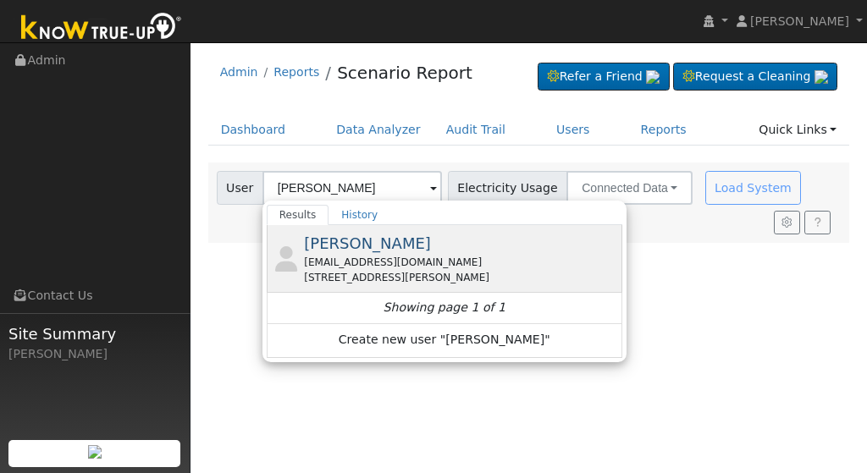
click at [492, 228] on div "[PERSON_NAME] [EMAIL_ADDRESS][DOMAIN_NAME] [STREET_ADDRESS][PERSON_NAME]" at bounding box center [445, 259] width 356 height 68
type input "[PERSON_NAME]"
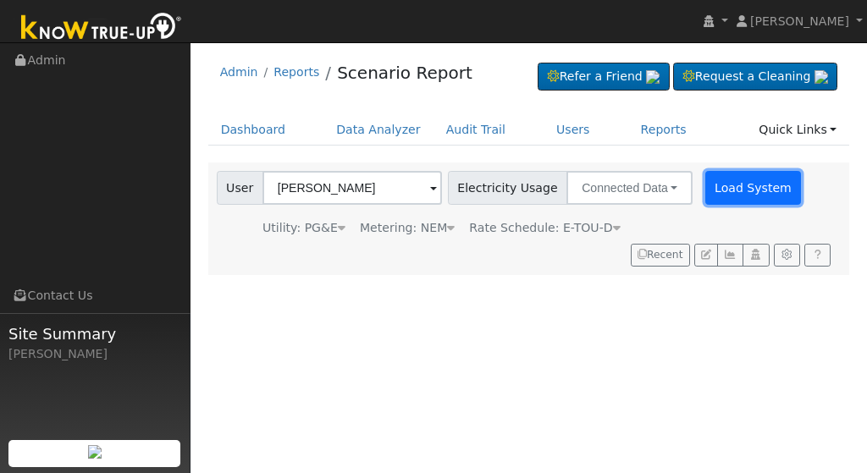
click at [718, 184] on button "Load System" at bounding box center [753, 188] width 97 height 34
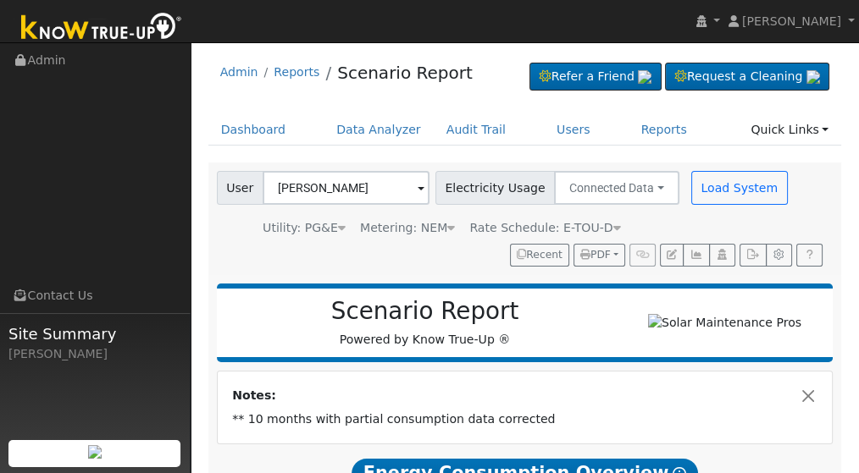
scroll to position [414, 0]
